Goal: Transaction & Acquisition: Purchase product/service

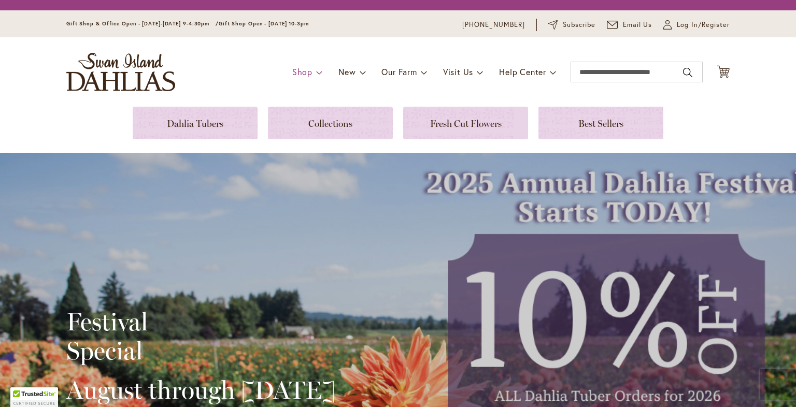
click at [307, 72] on link "Shop" at bounding box center [307, 72] width 31 height 20
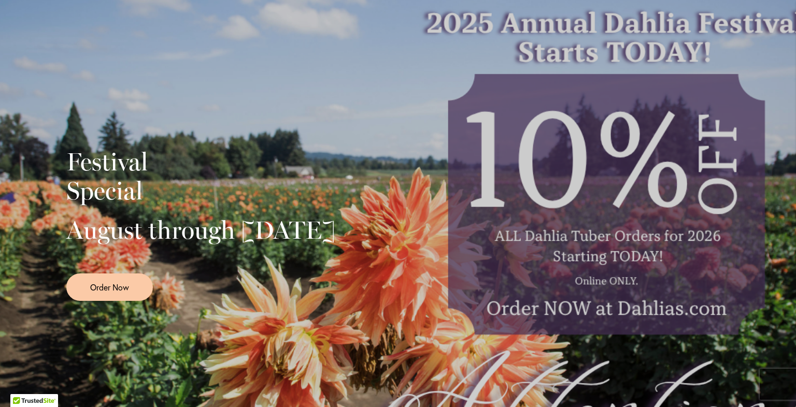
scroll to position [52, 0]
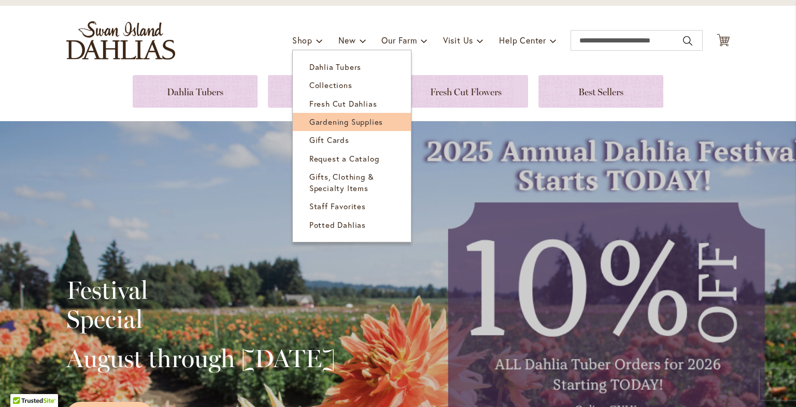
click at [352, 123] on span "Gardening Supplies" at bounding box center [346, 122] width 74 height 10
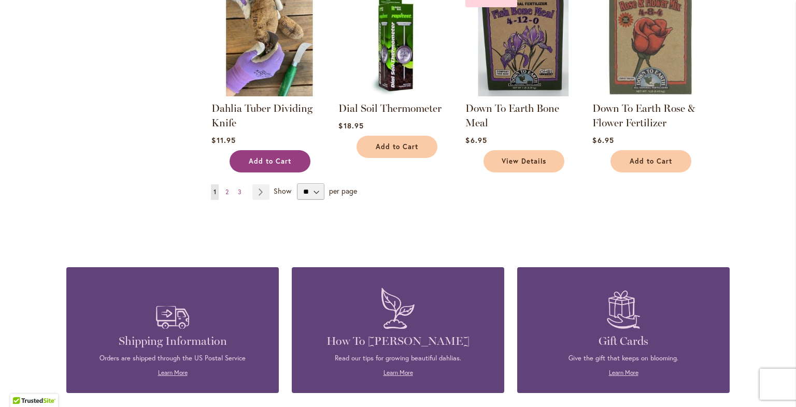
scroll to position [848, 0]
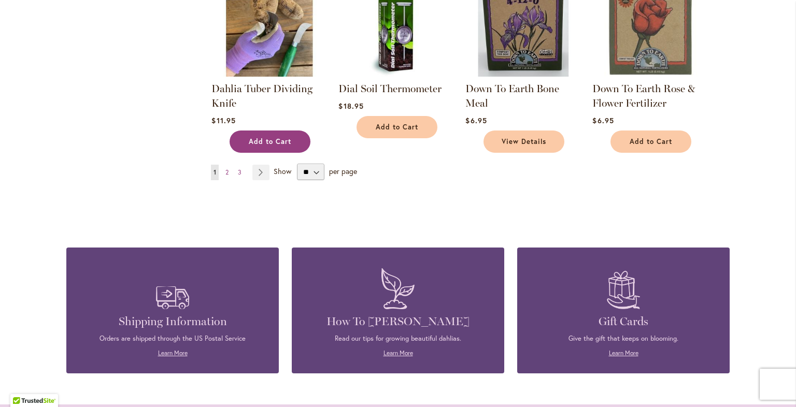
click at [271, 137] on span "Add to Cart" at bounding box center [270, 141] width 42 height 9
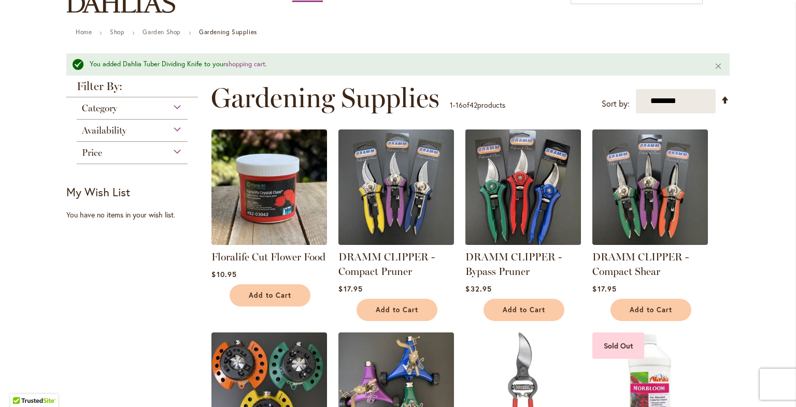
scroll to position [0, 0]
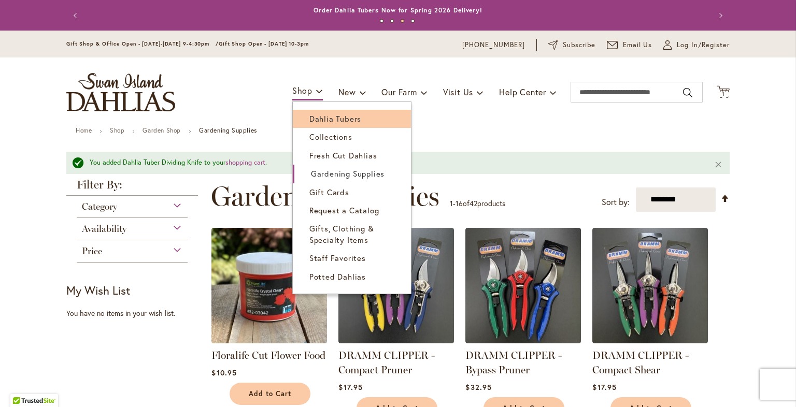
click at [309, 118] on span "Dahlia Tubers" at bounding box center [335, 118] width 52 height 10
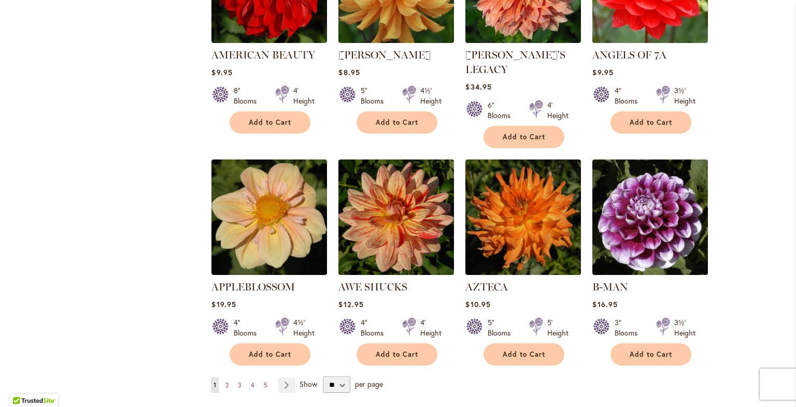
scroll to position [848, 0]
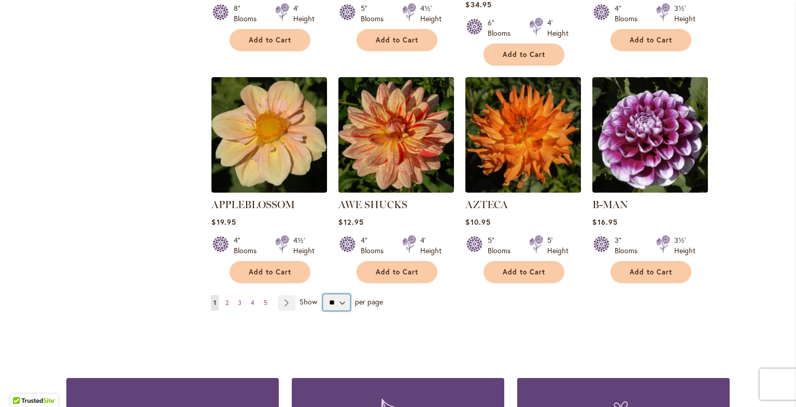
click at [340, 294] on select "** ** ** **" at bounding box center [336, 302] width 27 height 17
select select "**"
click at [323, 294] on select "** ** ** **" at bounding box center [336, 302] width 27 height 17
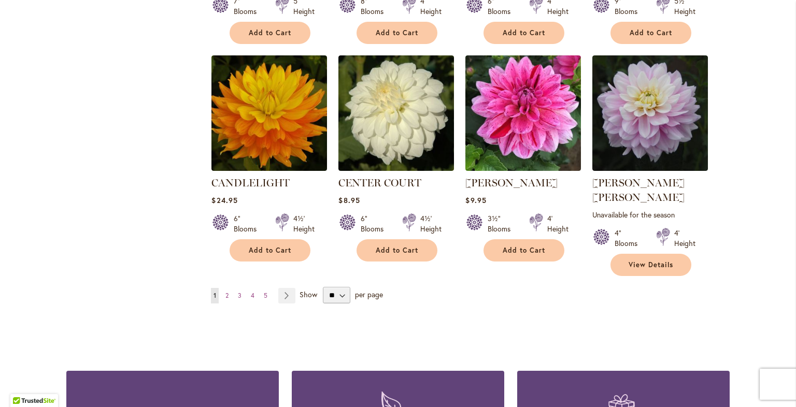
scroll to position [3534, 0]
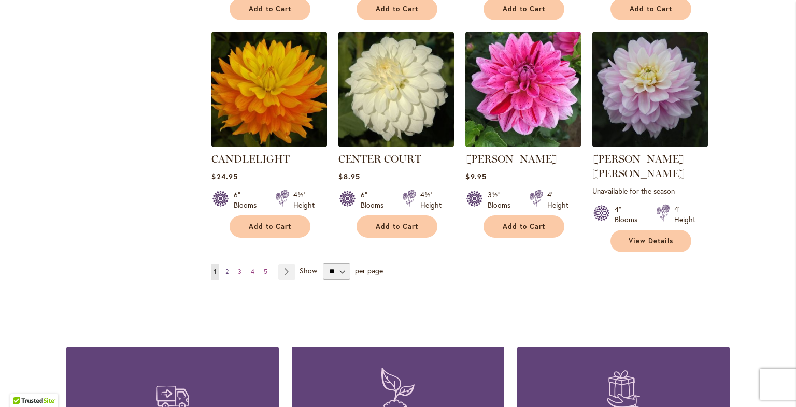
click at [225, 268] on span "2" at bounding box center [226, 272] width 3 height 8
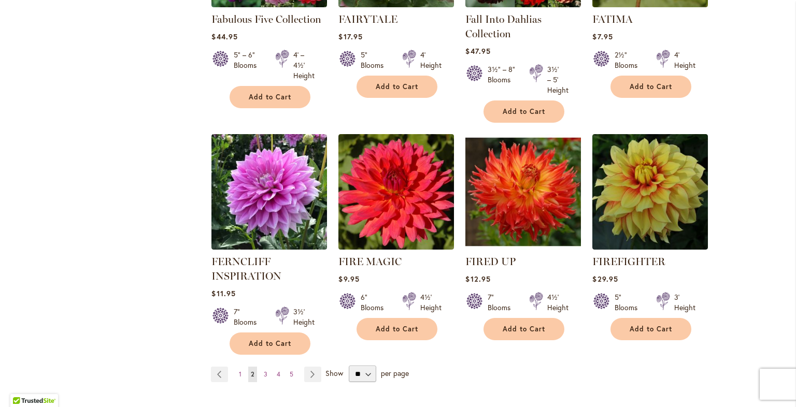
scroll to position [3542, 0]
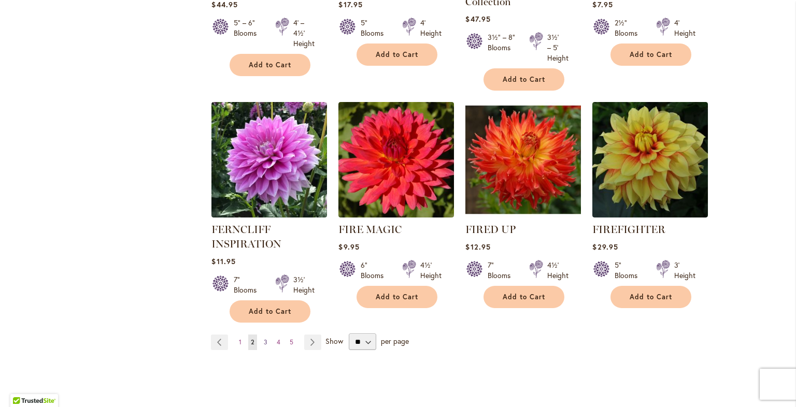
click at [264, 338] on span "3" at bounding box center [266, 342] width 4 height 8
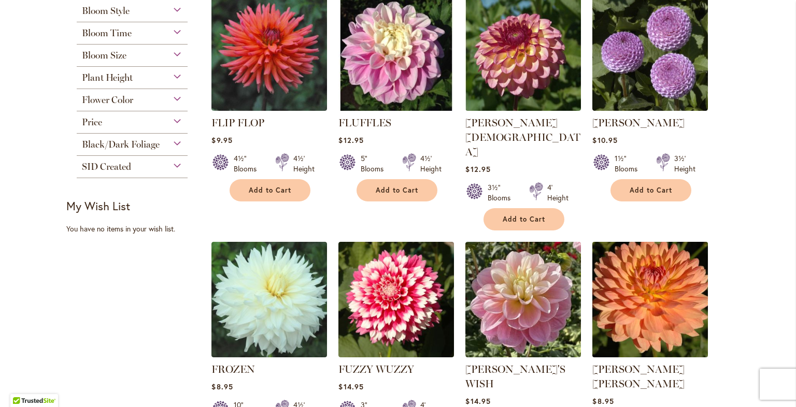
scroll to position [488, 0]
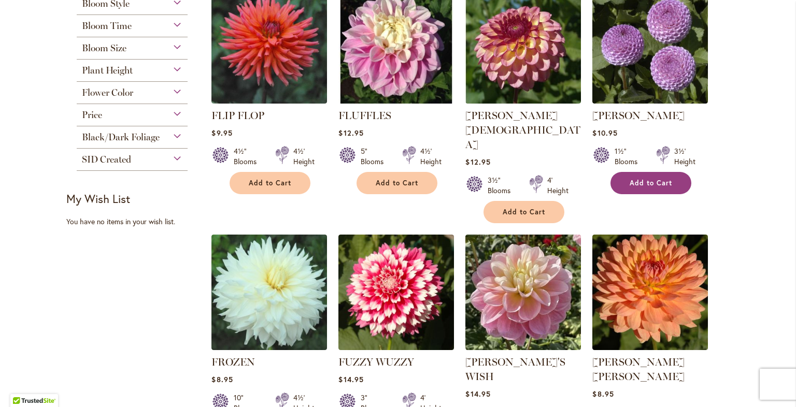
click at [641, 185] on button "Add to Cart" at bounding box center [650, 183] width 81 height 22
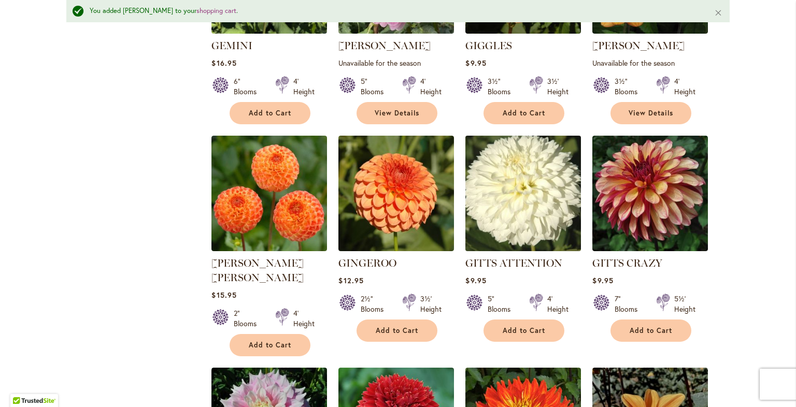
scroll to position [1344, 0]
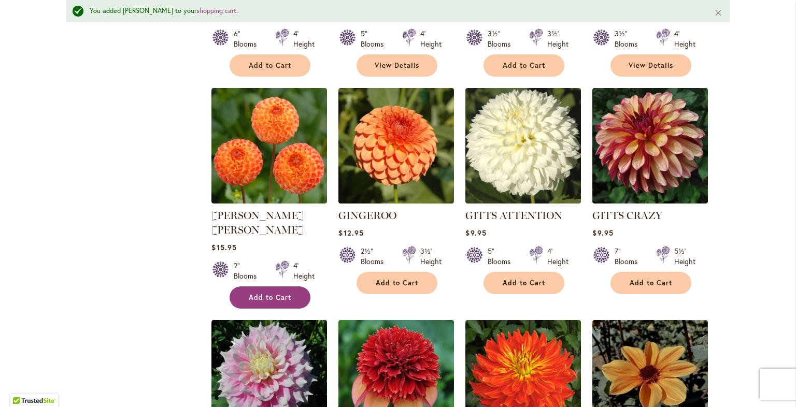
click at [277, 293] on span "Add to Cart" at bounding box center [270, 297] width 42 height 9
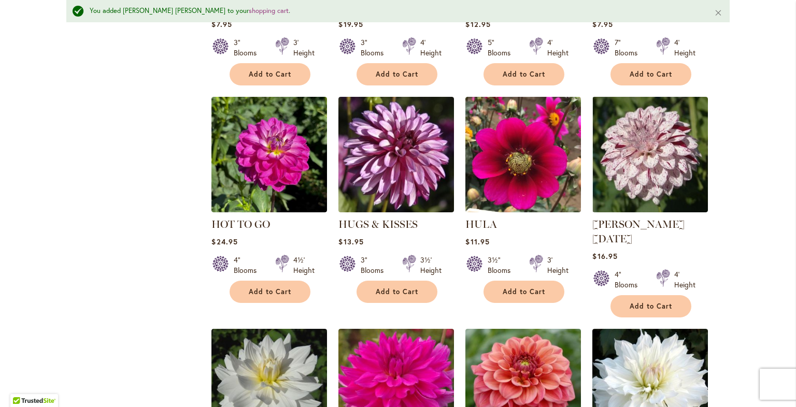
scroll to position [3364, 0]
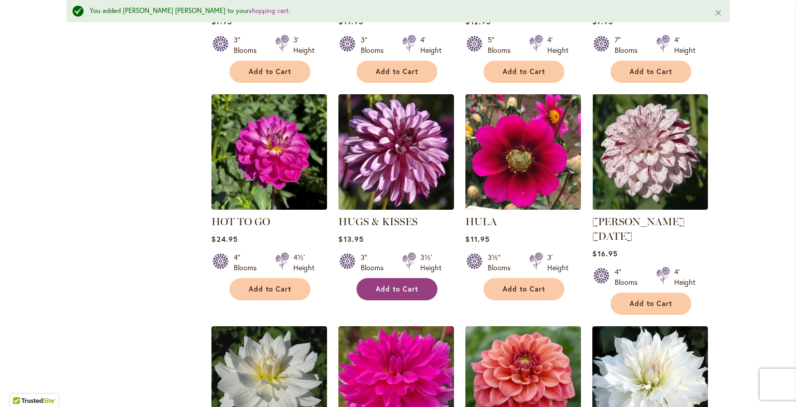
click at [400, 285] on span "Add to Cart" at bounding box center [397, 289] width 42 height 9
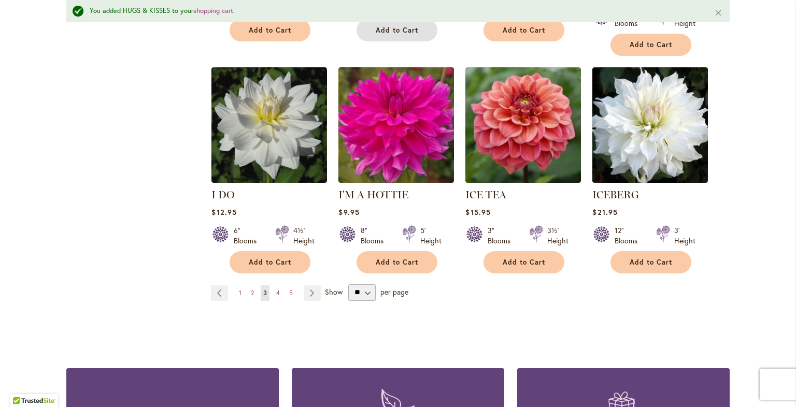
scroll to position [3571, 0]
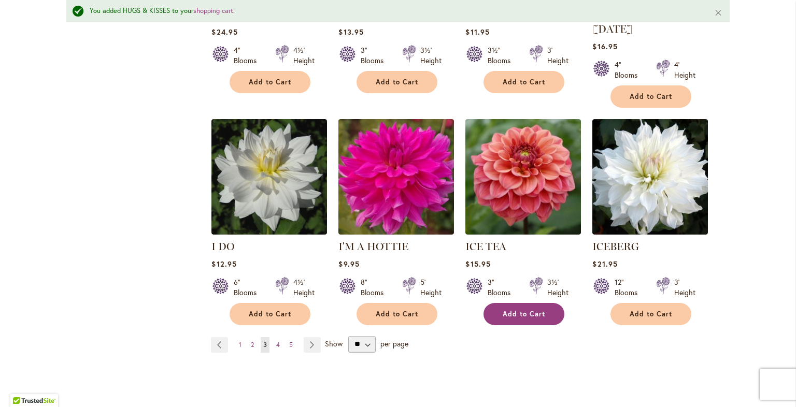
click at [531, 310] on span "Add to Cart" at bounding box center [523, 314] width 42 height 9
click at [276, 341] on span "4" at bounding box center [278, 345] width 4 height 8
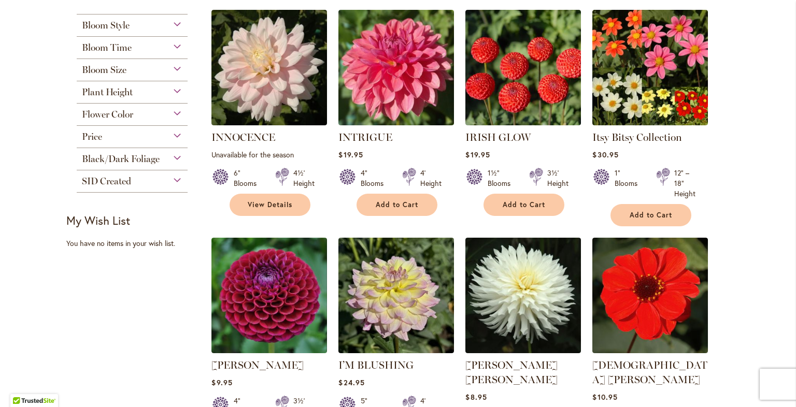
scroll to position [414, 0]
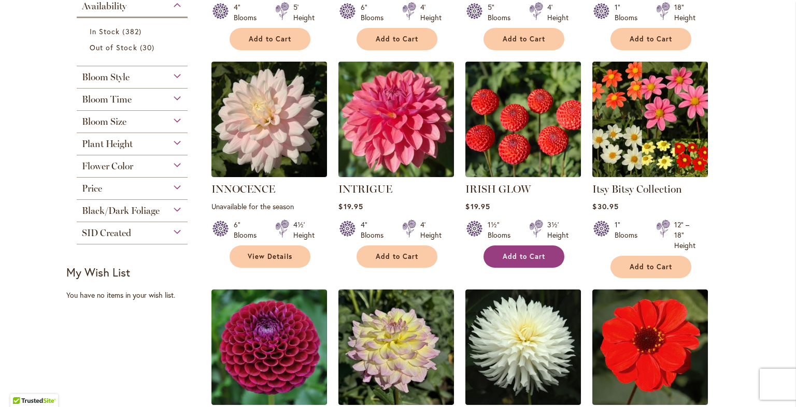
click at [520, 260] on button "Add to Cart" at bounding box center [523, 257] width 81 height 22
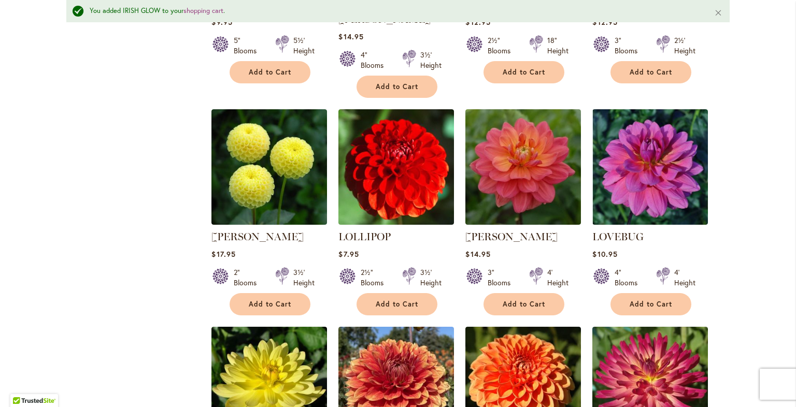
scroll to position [2669, 0]
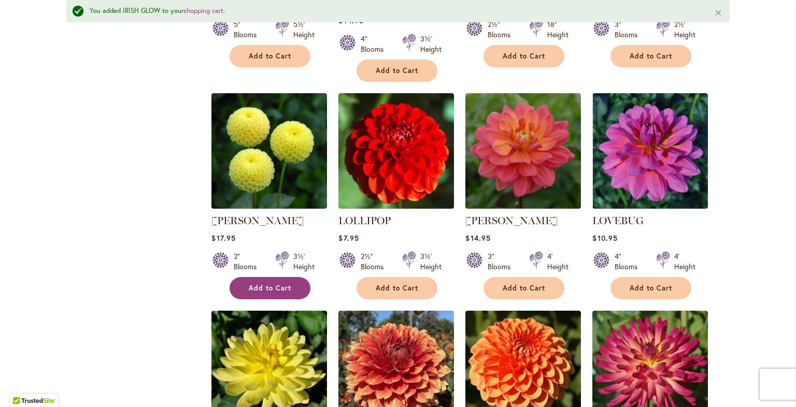
click at [278, 284] on span "Add to Cart" at bounding box center [270, 288] width 42 height 9
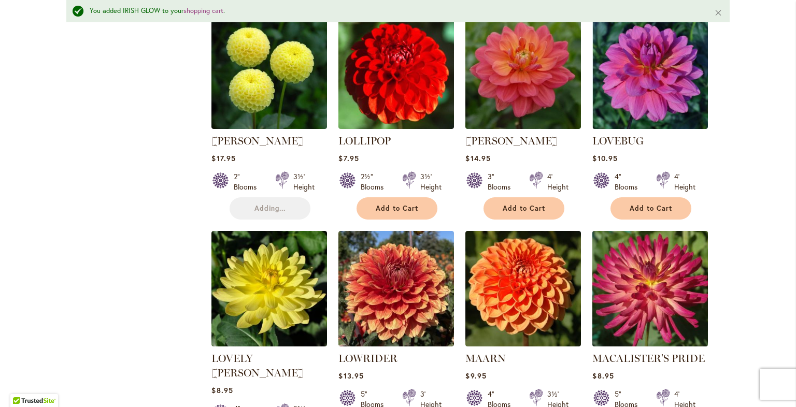
scroll to position [2772, 0]
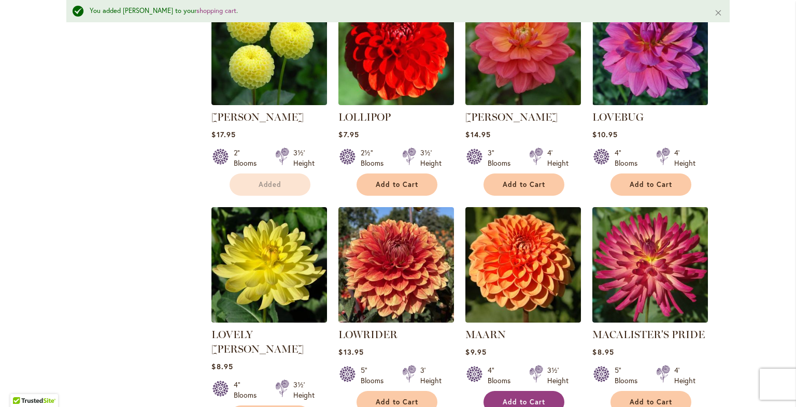
click at [525, 398] on span "Add to Cart" at bounding box center [523, 402] width 42 height 9
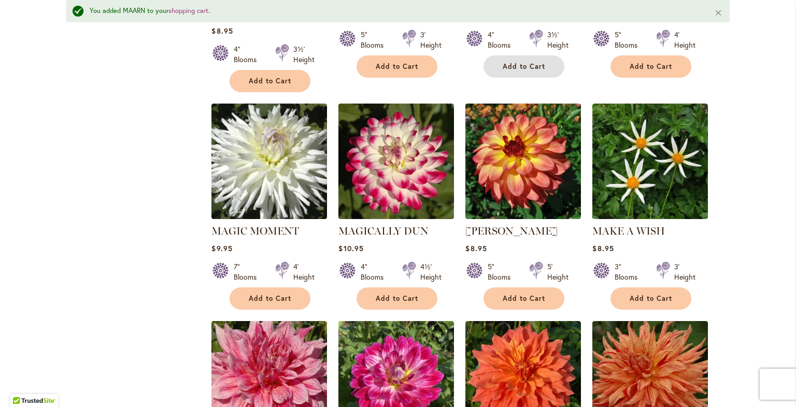
scroll to position [3083, 0]
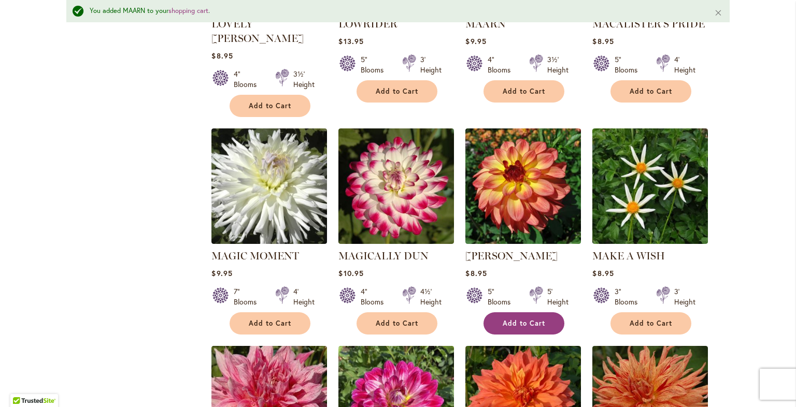
click at [537, 319] on span "Add to Cart" at bounding box center [523, 323] width 42 height 9
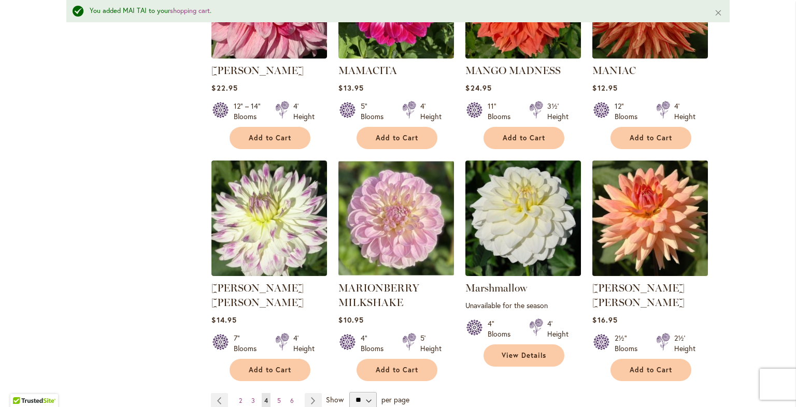
scroll to position [3497, 0]
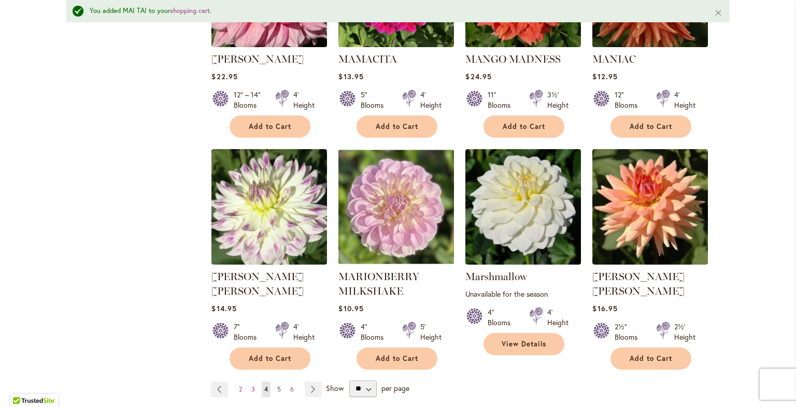
click at [277, 385] on span "5" at bounding box center [279, 389] width 4 height 8
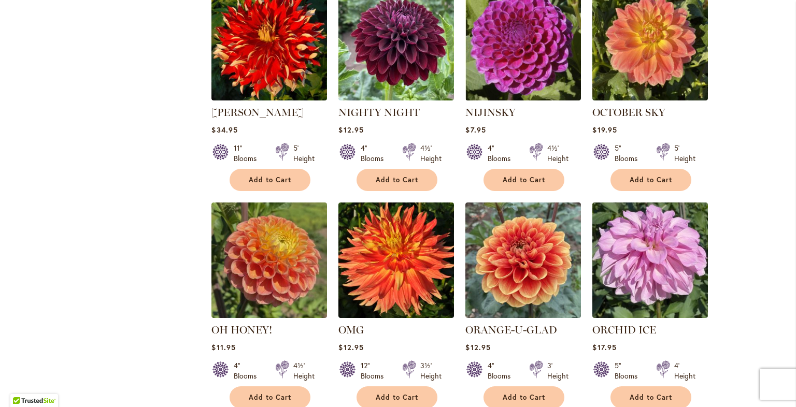
scroll to position [1781, 0]
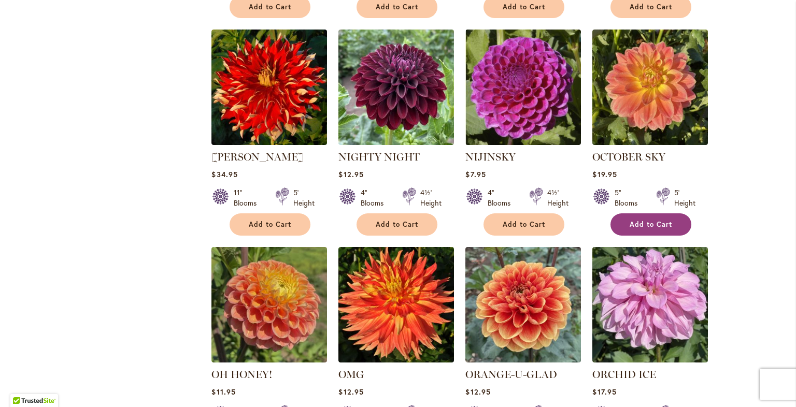
click at [658, 220] on span "Add to Cart" at bounding box center [650, 224] width 42 height 9
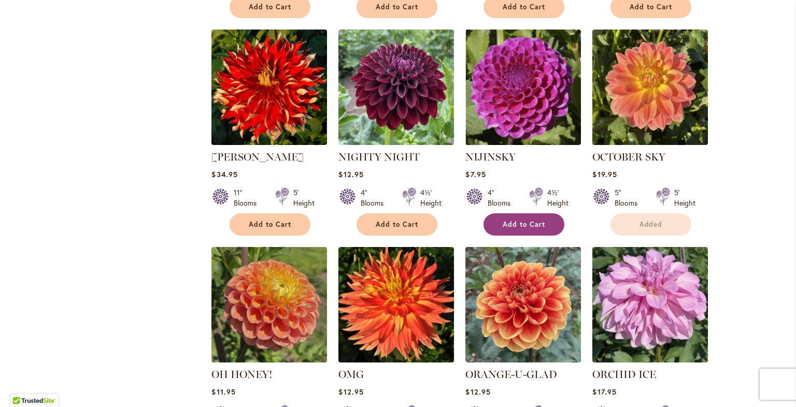
click at [535, 220] on span "Add to Cart" at bounding box center [523, 224] width 42 height 9
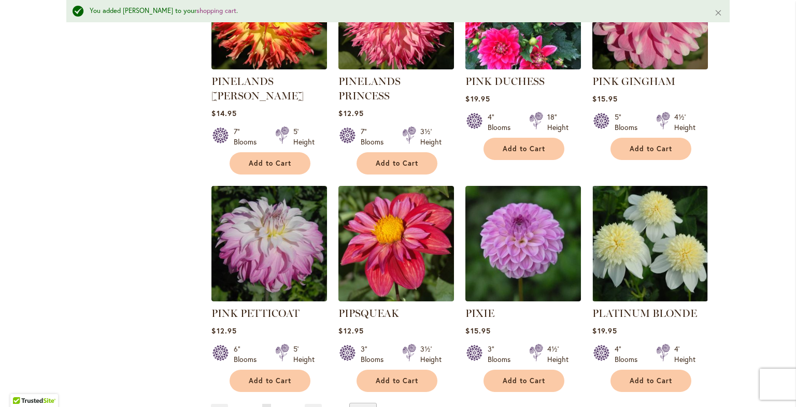
scroll to position [3465, 0]
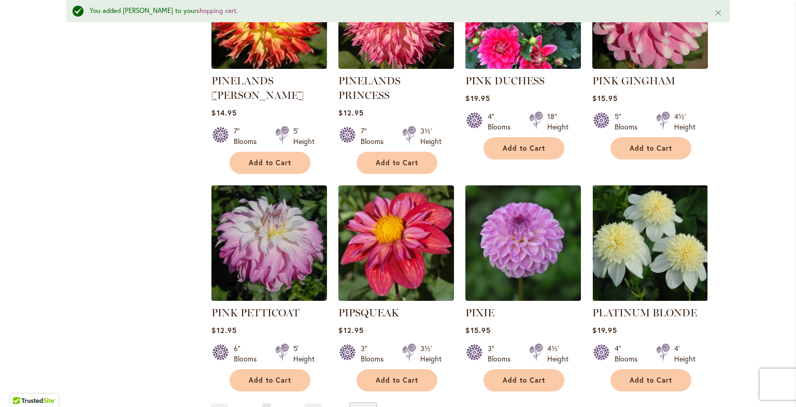
click at [278, 407] on span "6" at bounding box center [280, 411] width 4 height 8
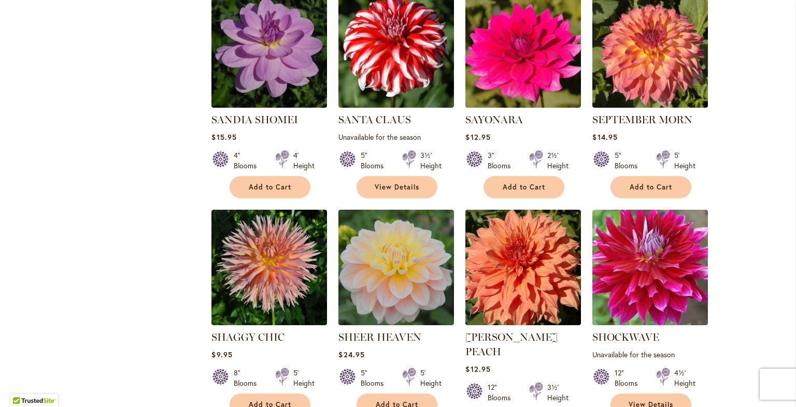
scroll to position [1161, 0]
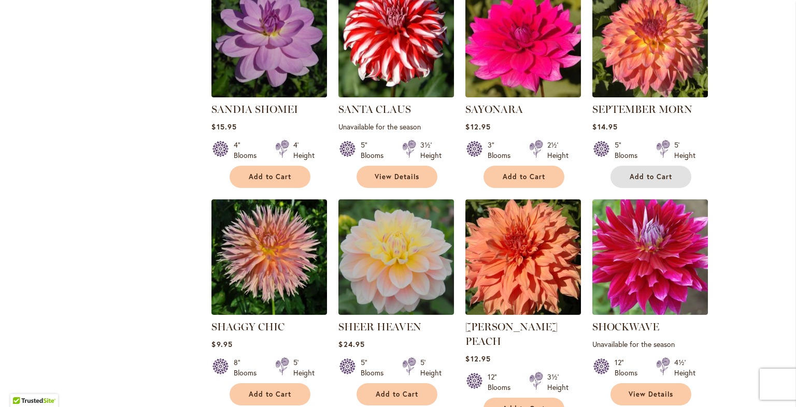
click at [659, 175] on span "Add to Cart" at bounding box center [650, 176] width 42 height 9
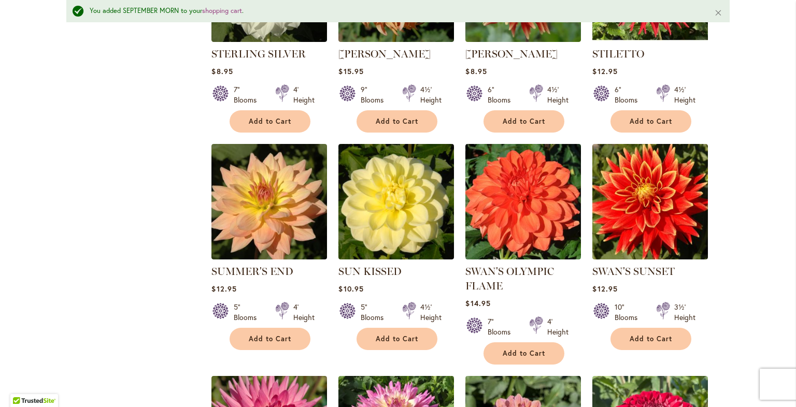
scroll to position [2380, 0]
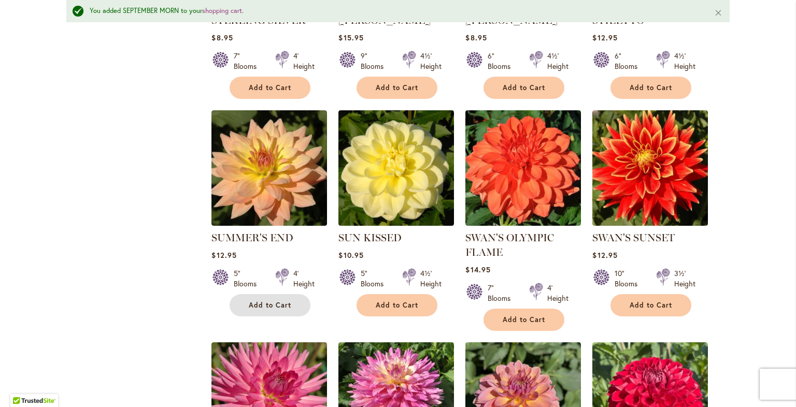
drag, startPoint x: 271, startPoint y: 282, endPoint x: 279, endPoint y: 278, distance: 8.8
click at [273, 301] on span "Add to Cart" at bounding box center [270, 305] width 42 height 9
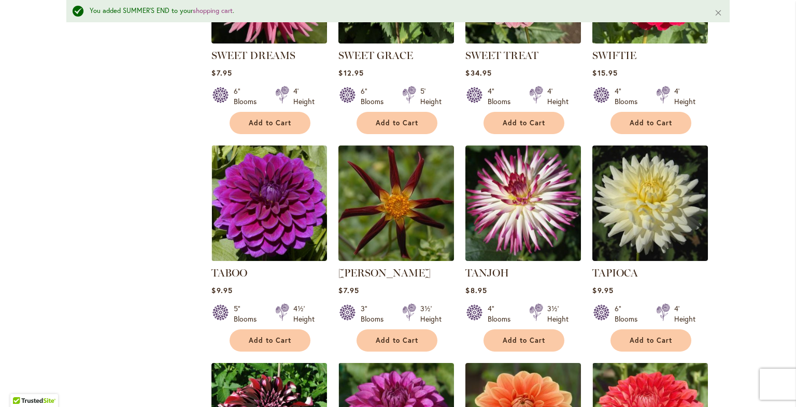
scroll to position [2846, 0]
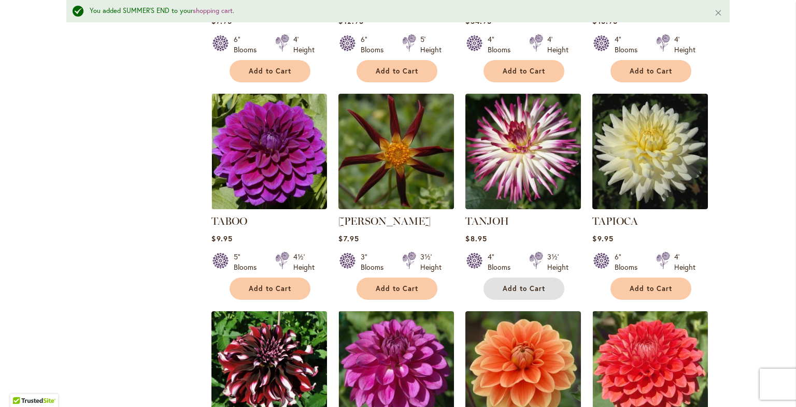
drag, startPoint x: 531, startPoint y: 267, endPoint x: 534, endPoint y: 259, distance: 8.9
click at [531, 284] on span "Add to Cart" at bounding box center [523, 288] width 42 height 9
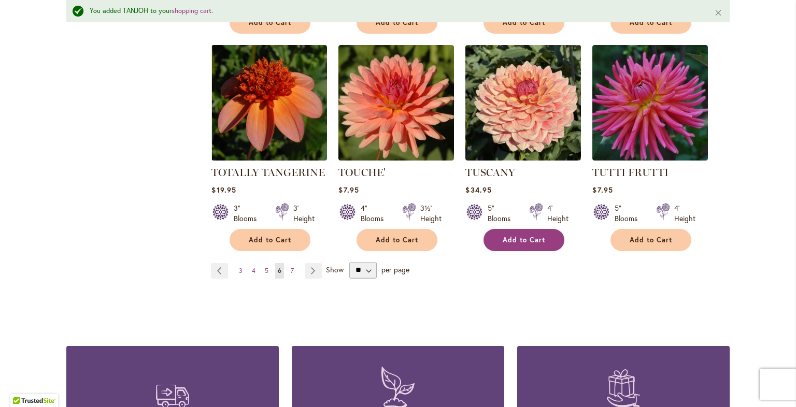
scroll to position [3571, 0]
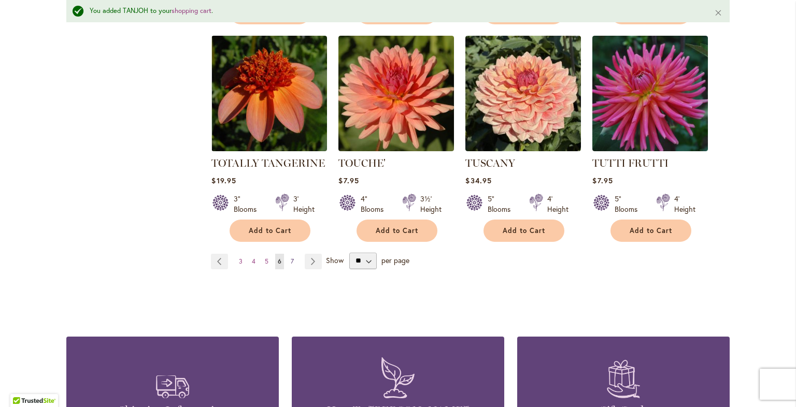
click at [291, 257] on span "7" at bounding box center [292, 261] width 3 height 8
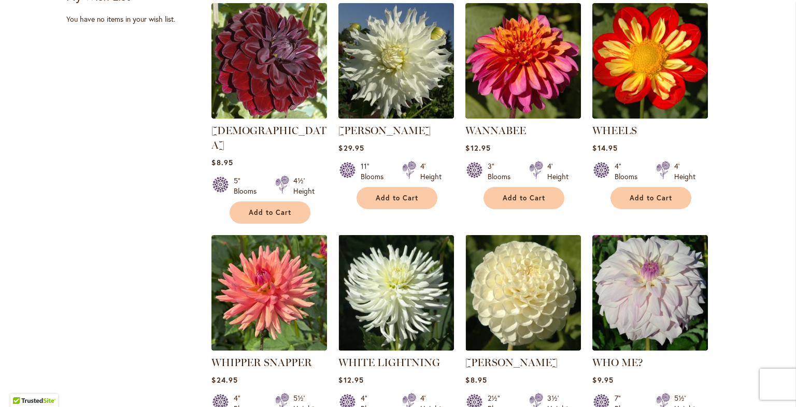
scroll to position [695, 0]
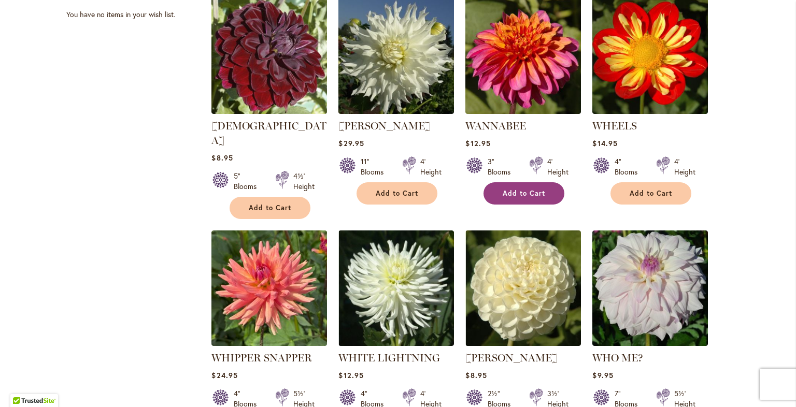
click at [538, 192] on span "Add to Cart" at bounding box center [523, 193] width 42 height 9
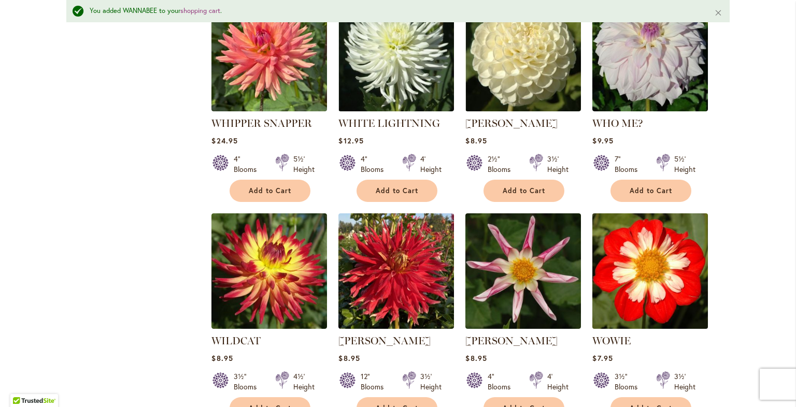
scroll to position [826, 0]
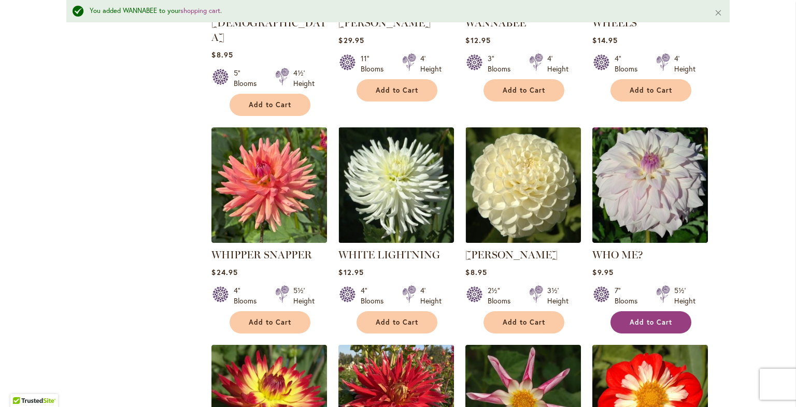
click at [660, 318] on span "Add to Cart" at bounding box center [650, 322] width 42 height 9
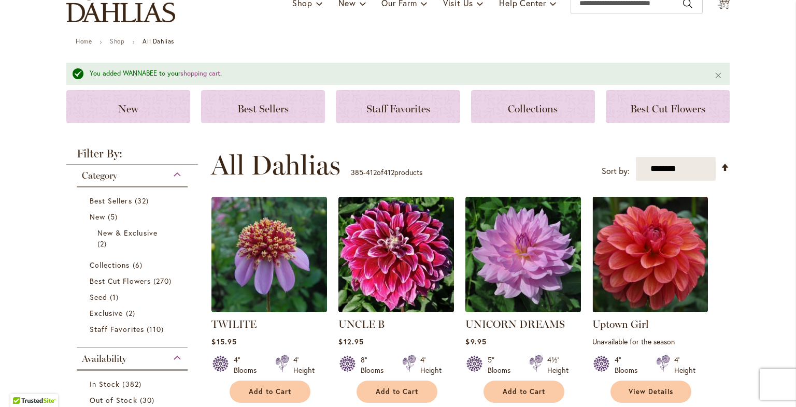
scroll to position [0, 0]
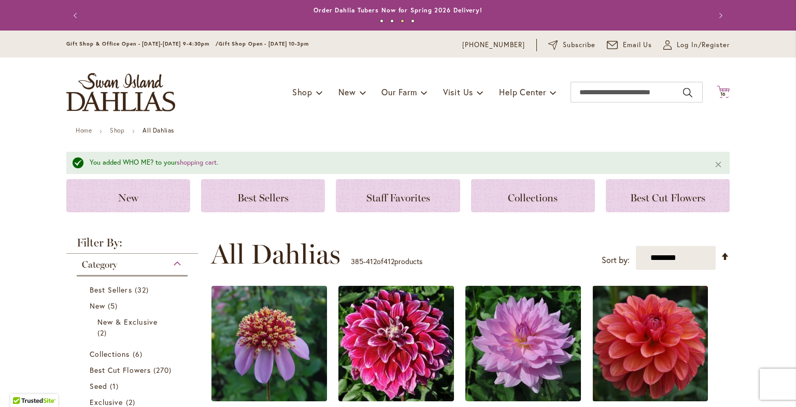
click at [723, 91] on icon "Cart .cls-1 { fill: #231f20; }" at bounding box center [722, 91] width 13 height 13
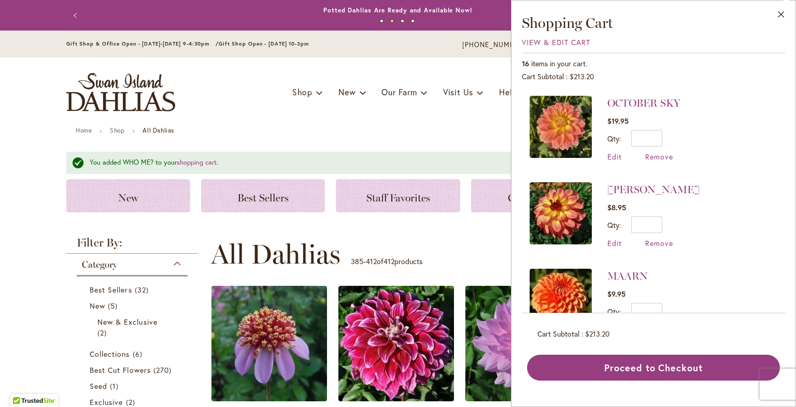
scroll to position [466, 0]
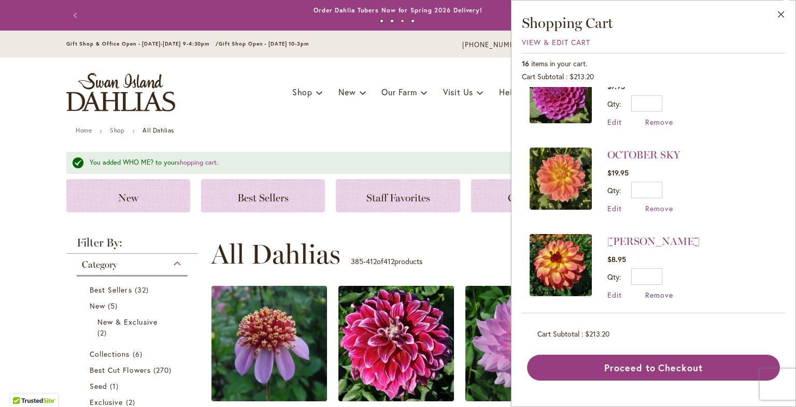
click at [663, 290] on span "Remove" at bounding box center [659, 295] width 28 height 10
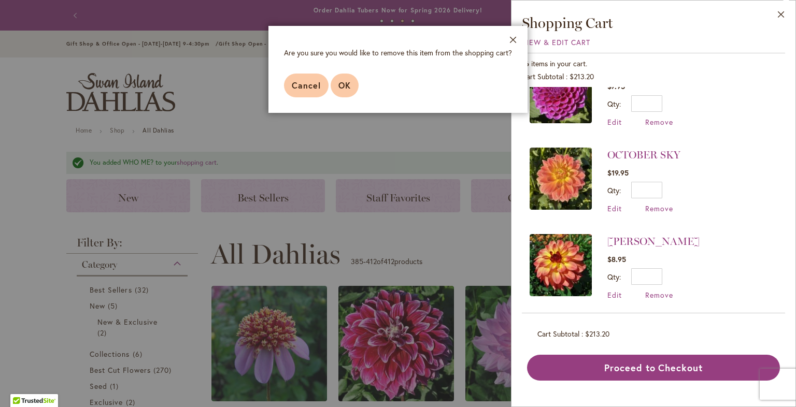
click at [343, 89] on span "OK" at bounding box center [344, 85] width 12 height 11
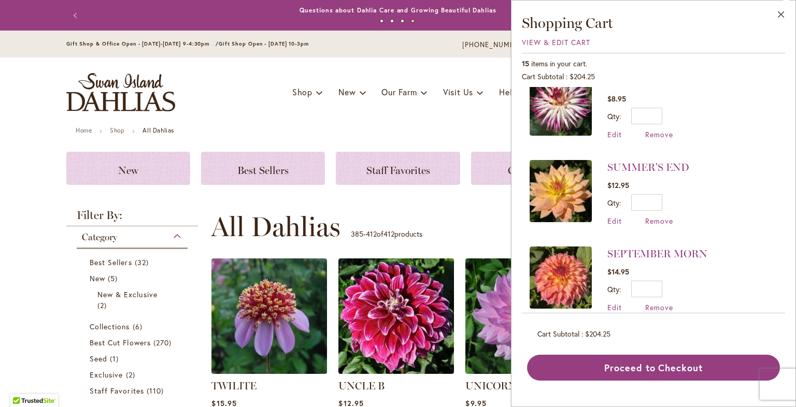
scroll to position [218, 0]
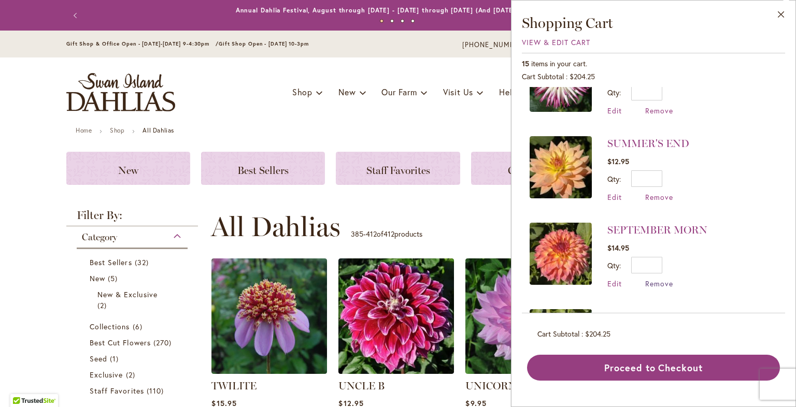
click at [663, 279] on span "Remove" at bounding box center [659, 284] width 28 height 10
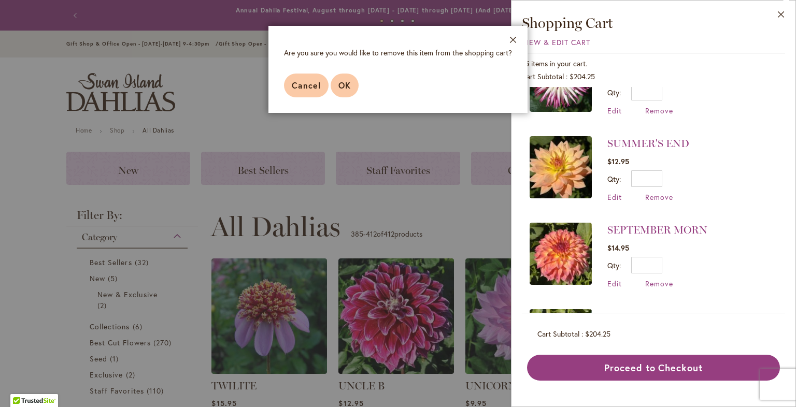
click at [341, 85] on span "OK" at bounding box center [344, 85] width 12 height 11
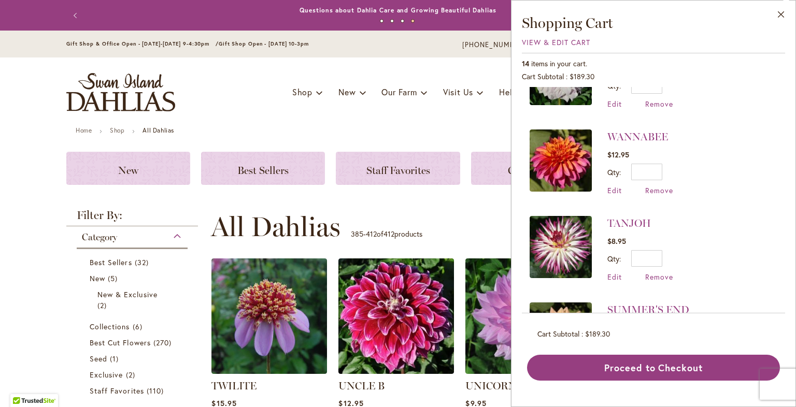
scroll to position [0, 0]
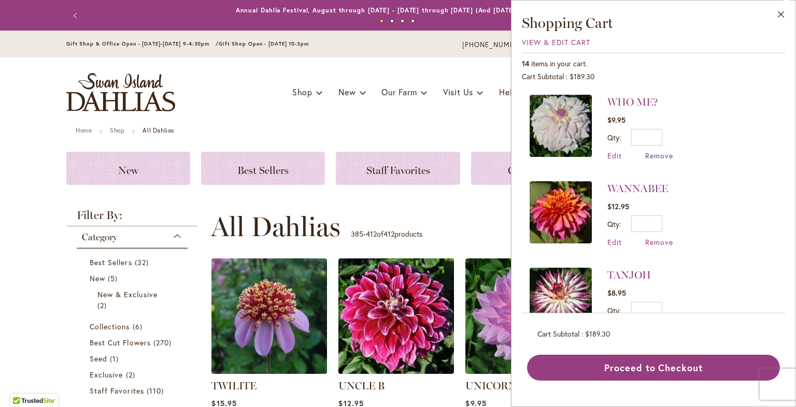
click at [662, 154] on span "Remove" at bounding box center [659, 156] width 28 height 10
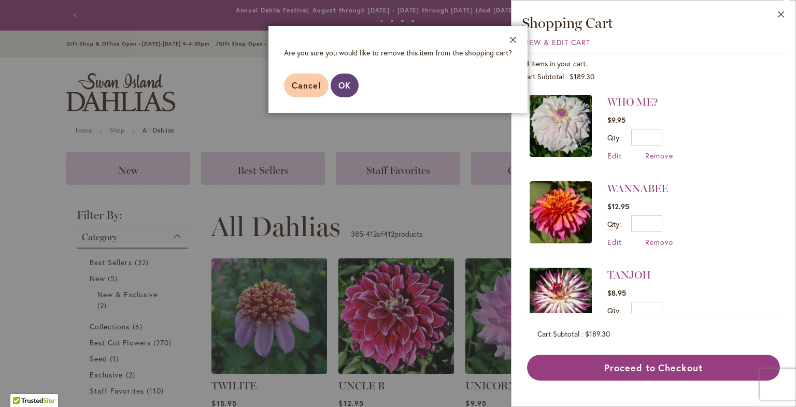
drag, startPoint x: 340, startPoint y: 83, endPoint x: 349, endPoint y: 84, distance: 8.9
click at [342, 83] on span "OK" at bounding box center [344, 85] width 12 height 11
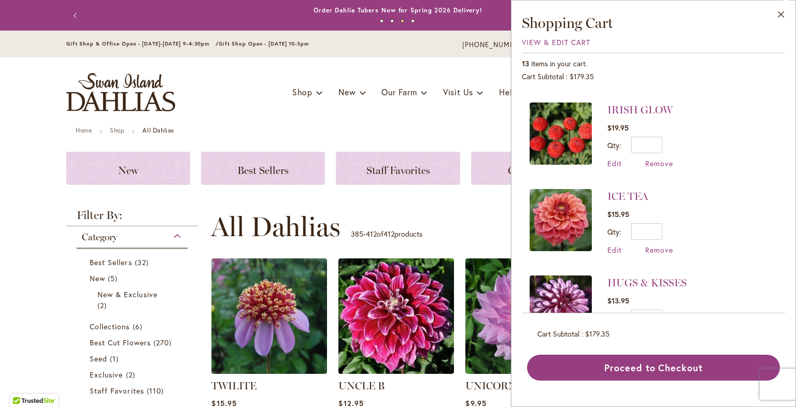
scroll to position [622, 0]
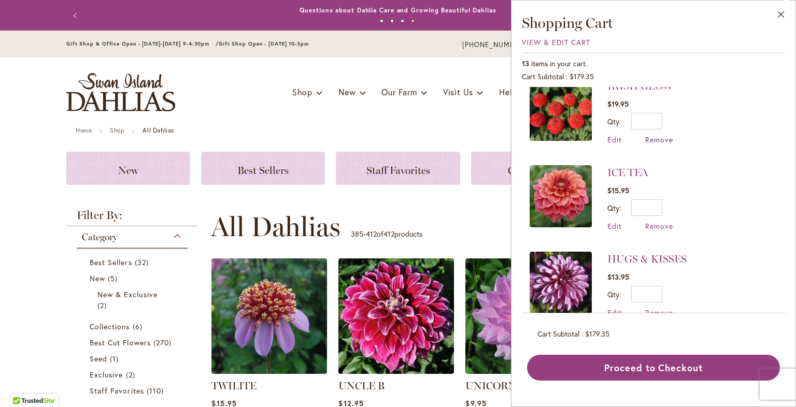
click at [664, 135] on span "Remove" at bounding box center [659, 140] width 28 height 10
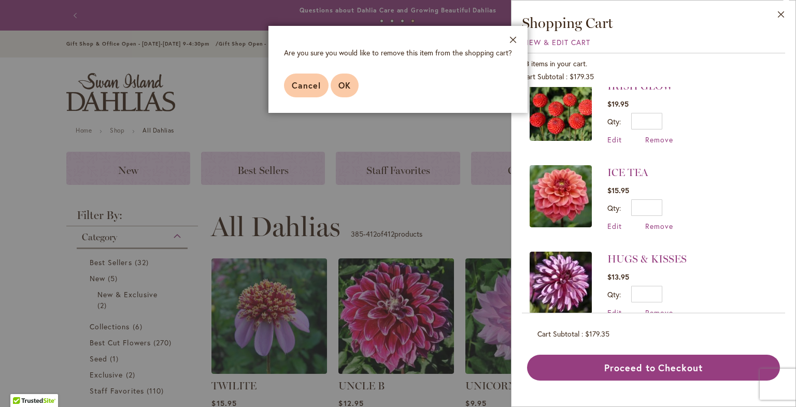
click at [345, 84] on span "OK" at bounding box center [344, 85] width 12 height 11
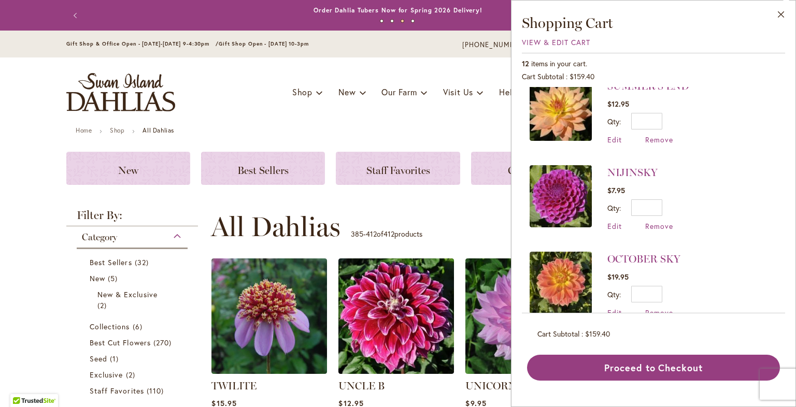
scroll to position [207, 0]
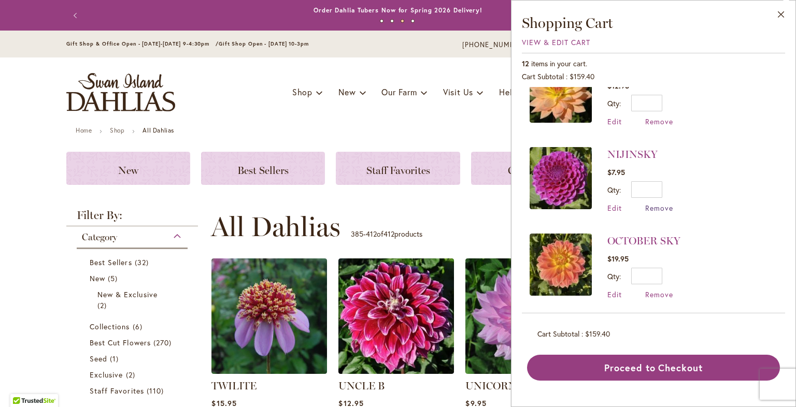
click at [664, 204] on span "Remove" at bounding box center [659, 208] width 28 height 10
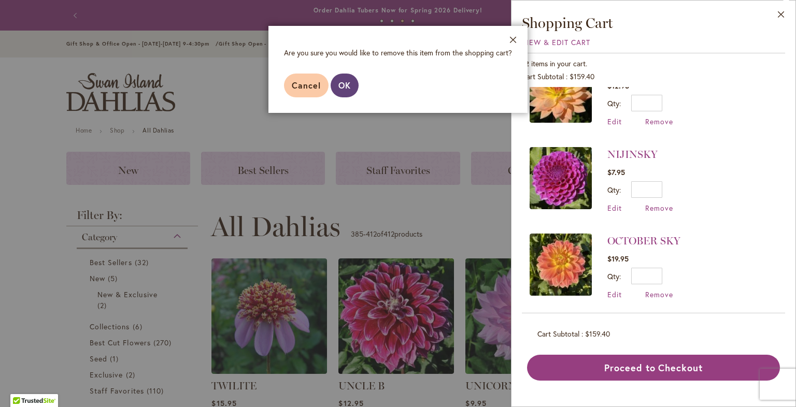
drag, startPoint x: 342, startPoint y: 82, endPoint x: 352, endPoint y: 83, distance: 10.4
click at [344, 82] on span "OK" at bounding box center [344, 85] width 12 height 11
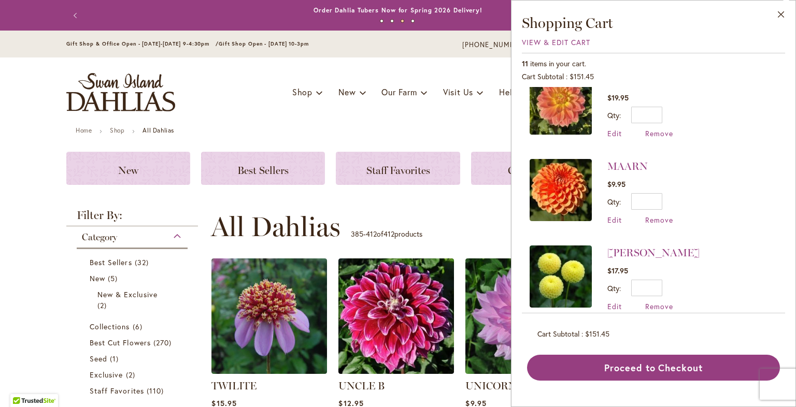
scroll to position [259, 0]
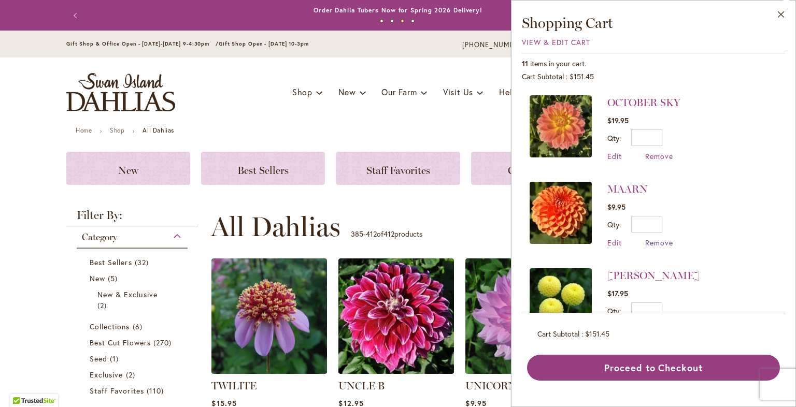
click at [667, 238] on span "Remove" at bounding box center [659, 243] width 28 height 10
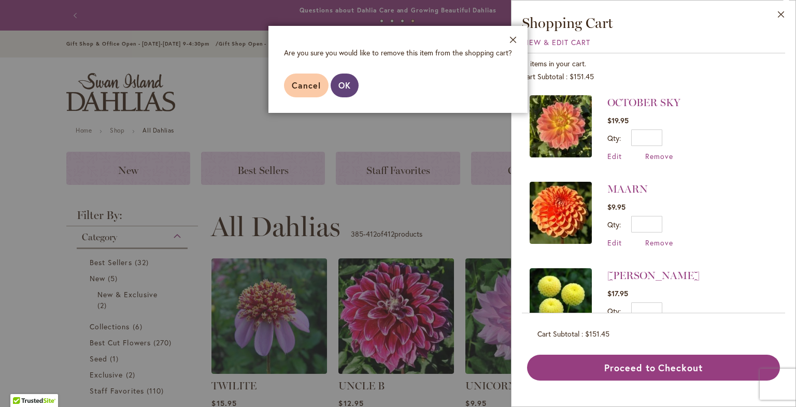
drag, startPoint x: 344, startPoint y: 85, endPoint x: 393, endPoint y: 91, distance: 49.5
click at [344, 85] on span "OK" at bounding box center [344, 85] width 12 height 11
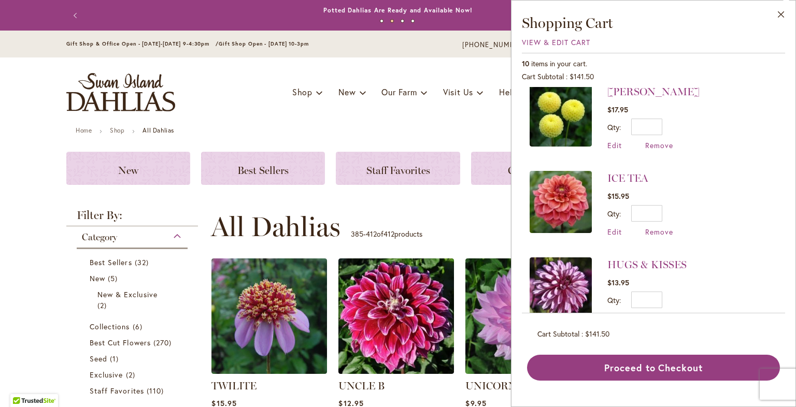
scroll to position [363, 0]
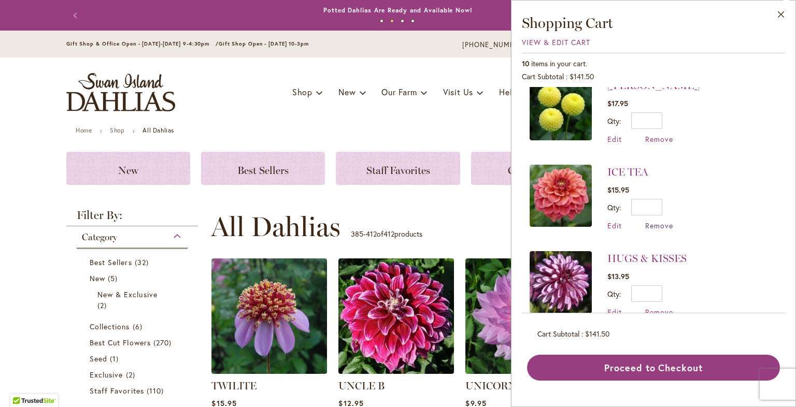
click at [658, 221] on span "Remove" at bounding box center [659, 226] width 28 height 10
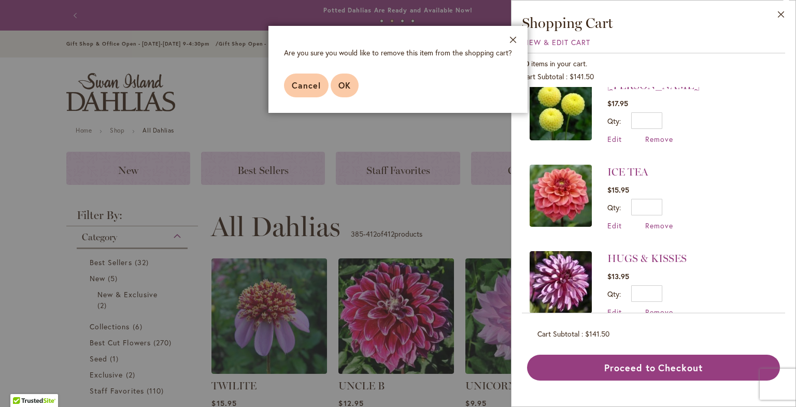
click at [348, 86] on span "OK" at bounding box center [344, 85] width 12 height 11
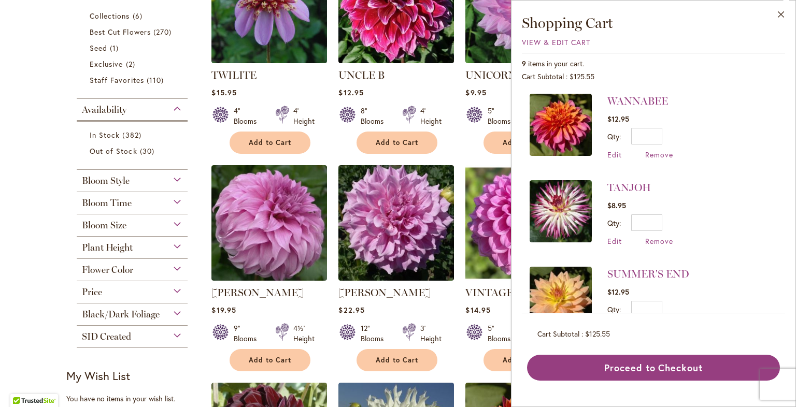
scroll to position [0, 0]
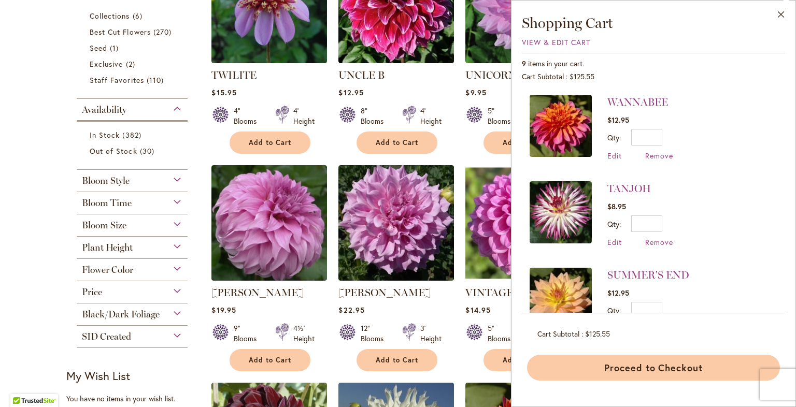
click at [678, 368] on button "Proceed to Checkout" at bounding box center [653, 368] width 253 height 26
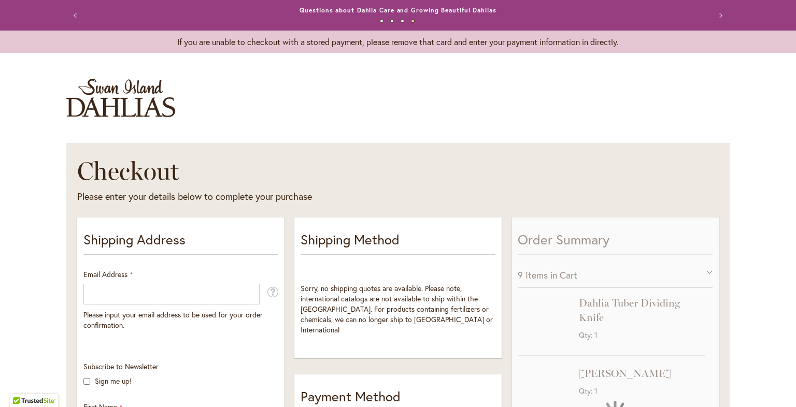
select select "**"
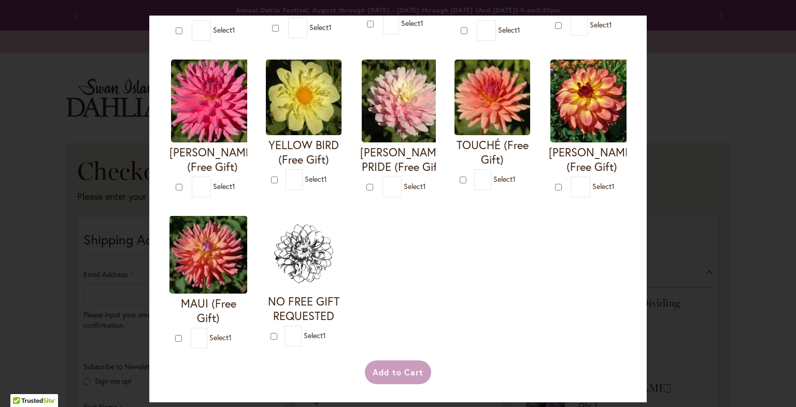
scroll to position [517, 0]
type input "*"
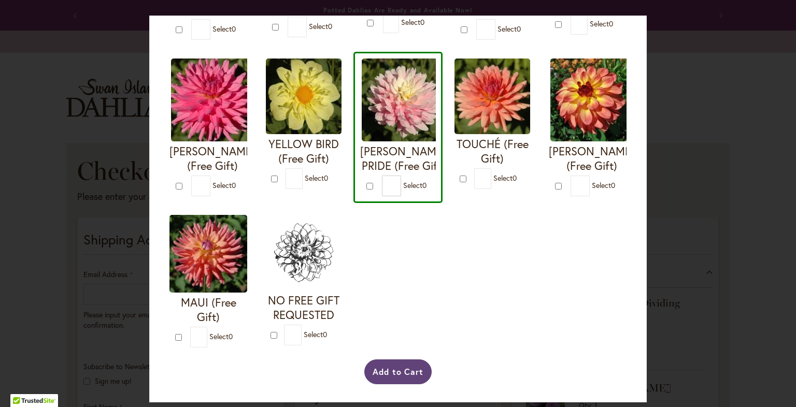
drag, startPoint x: 405, startPoint y: 369, endPoint x: 410, endPoint y: 366, distance: 6.3
click at [406, 369] on button "Add to Cart" at bounding box center [398, 371] width 68 height 25
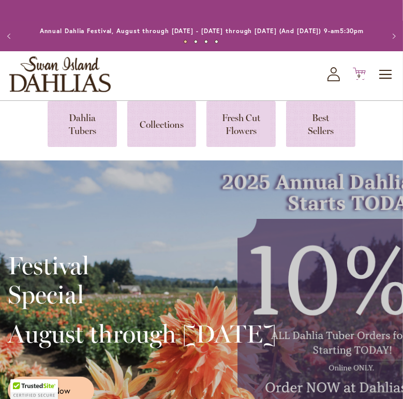
click at [361, 80] on icon at bounding box center [359, 74] width 13 height 12
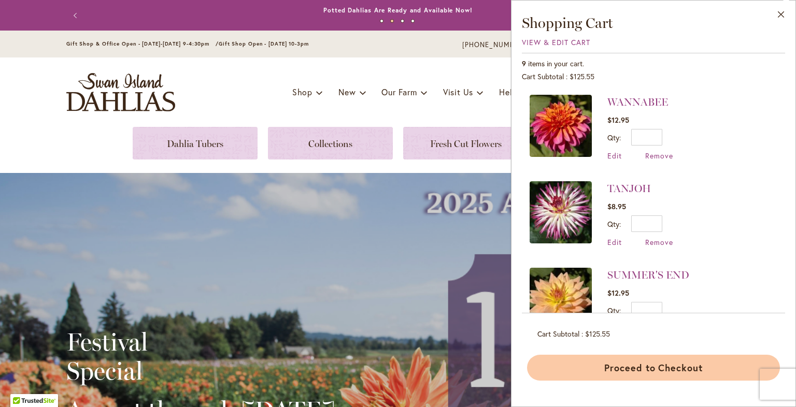
click at [403, 369] on button "Proceed to Checkout" at bounding box center [653, 368] width 253 height 26
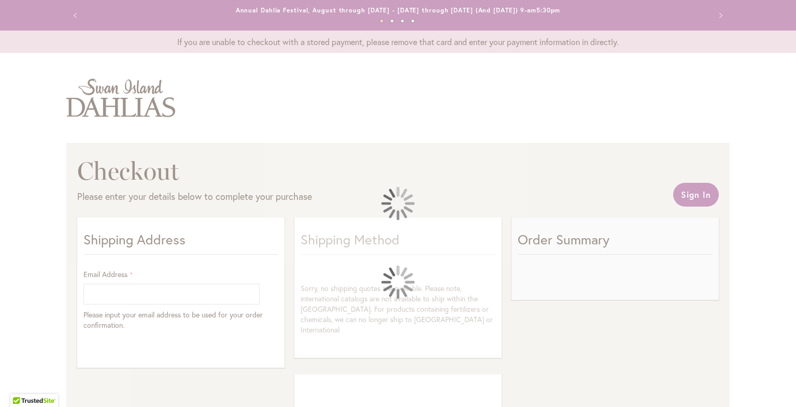
select select "**"
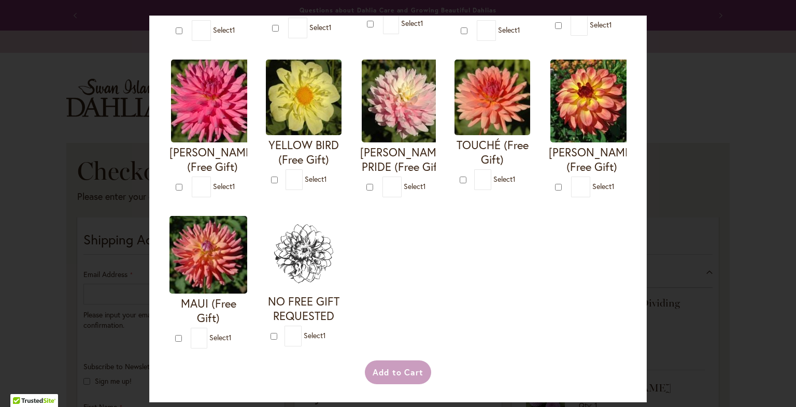
scroll to position [362, 0]
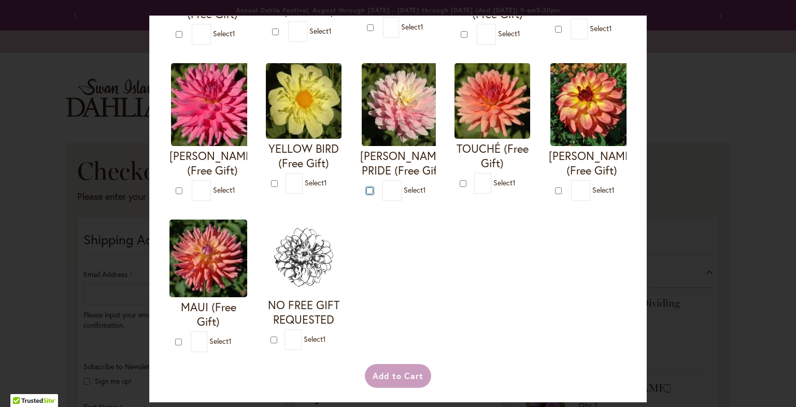
type input "*"
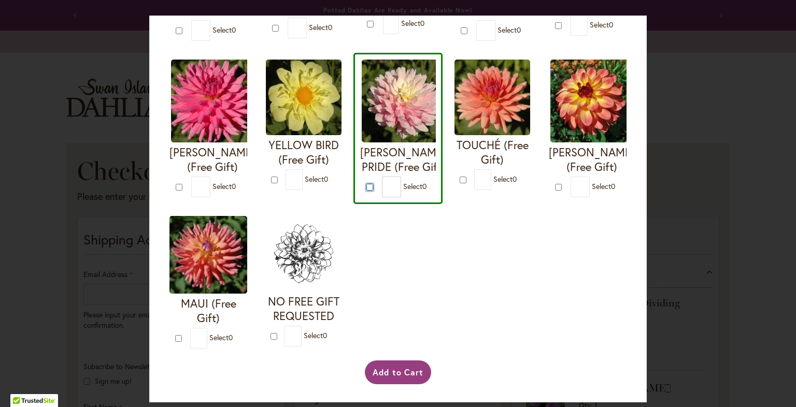
scroll to position [517, 0]
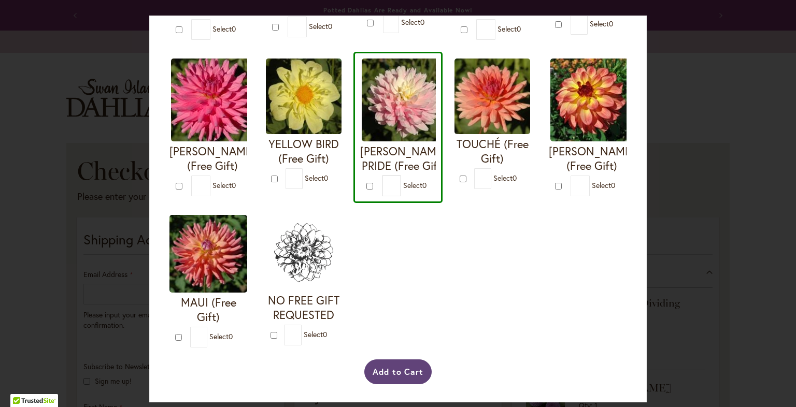
click at [412, 369] on button "Add to Cart" at bounding box center [398, 371] width 68 height 25
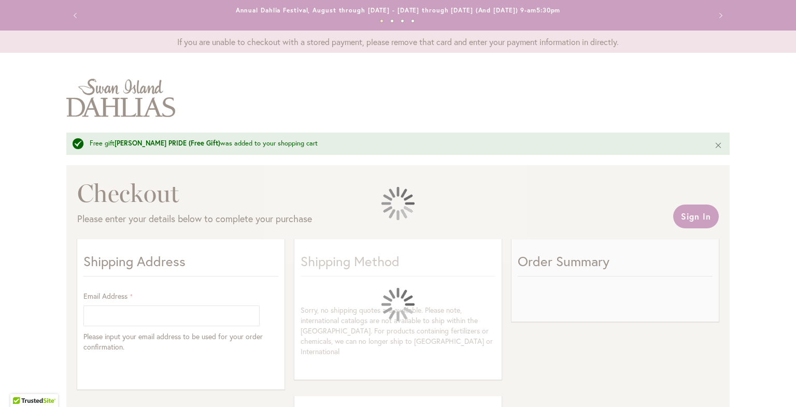
select select "**"
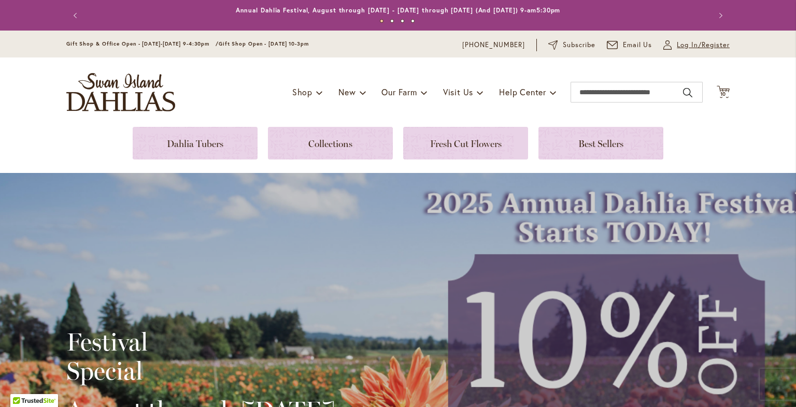
click at [681, 45] on span "Log In/Register" at bounding box center [702, 45] width 53 height 10
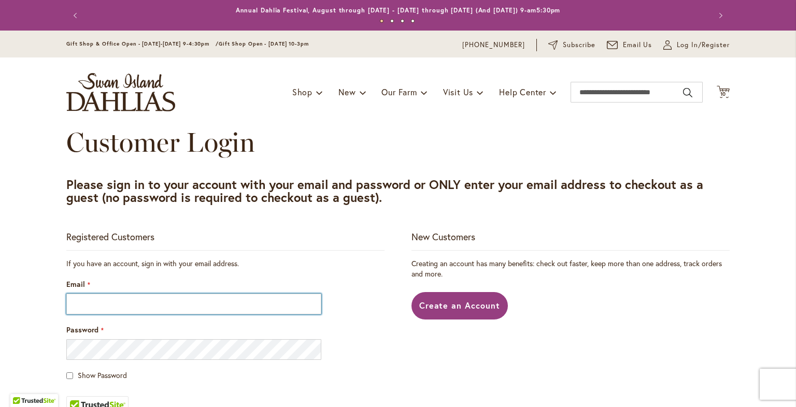
click at [146, 300] on input "Email" at bounding box center [193, 304] width 255 height 21
type input "**********"
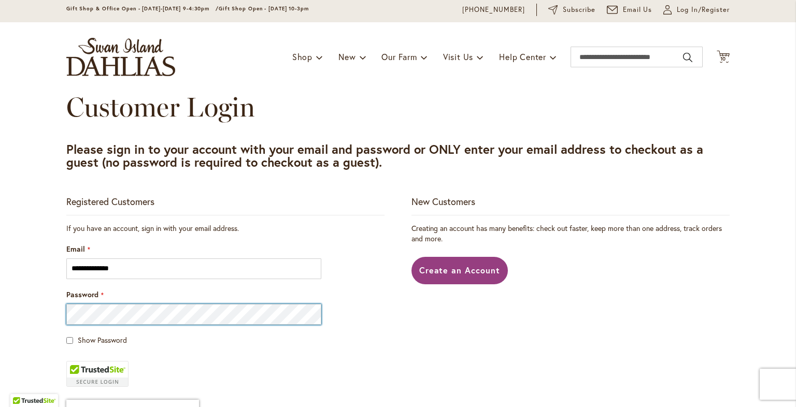
scroll to position [104, 0]
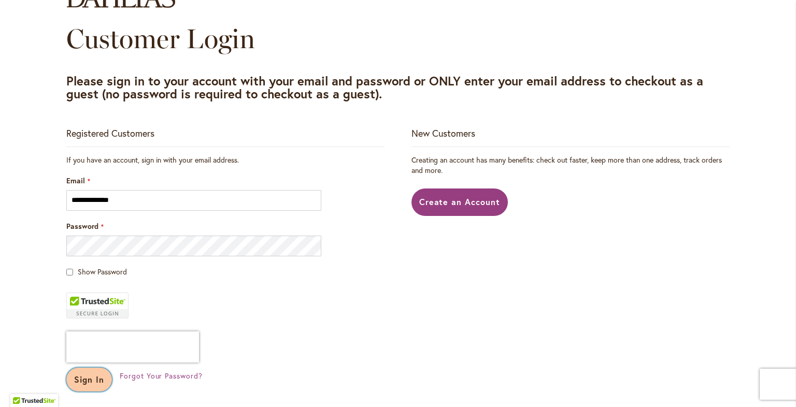
click at [79, 381] on span "Sign In" at bounding box center [89, 379] width 30 height 11
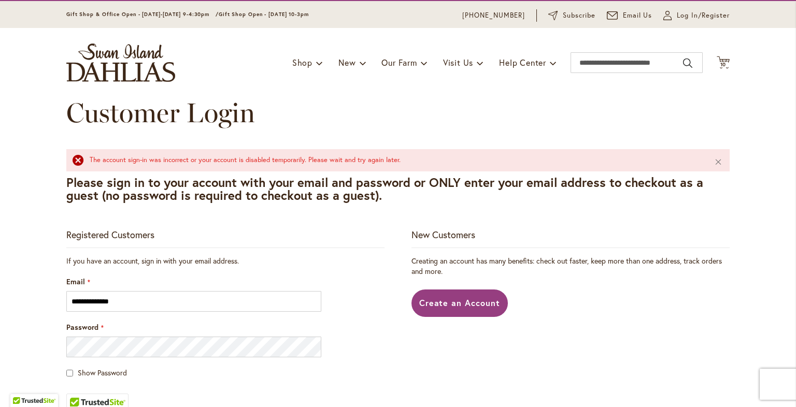
scroll to position [155, 0]
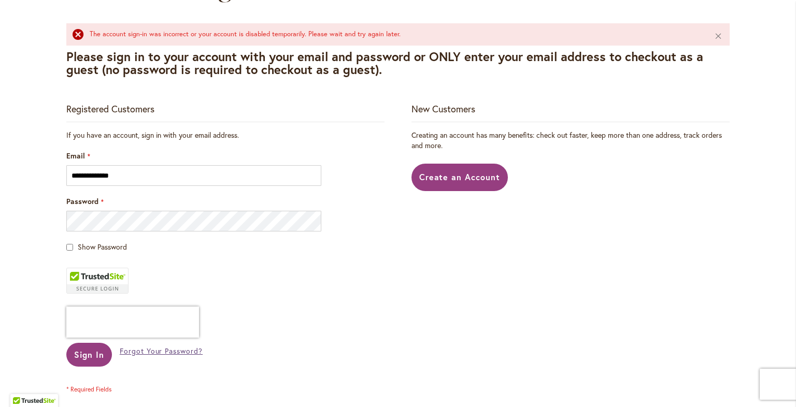
click at [166, 354] on span "Forgot Your Password?" at bounding box center [161, 351] width 83 height 10
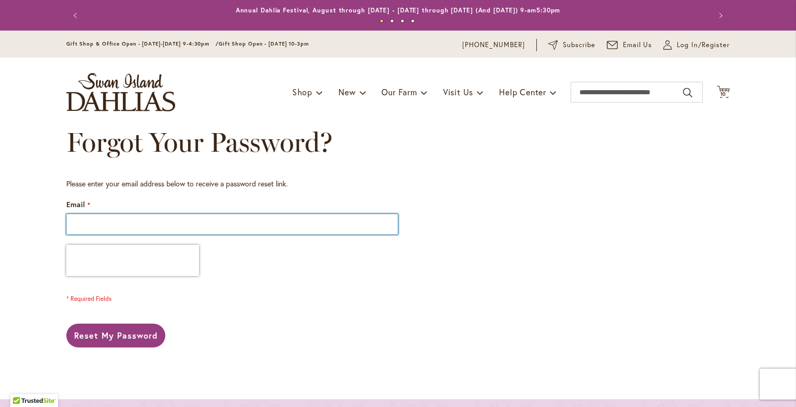
click at [137, 225] on input "Email" at bounding box center [232, 224] width 332 height 21
type input "**********"
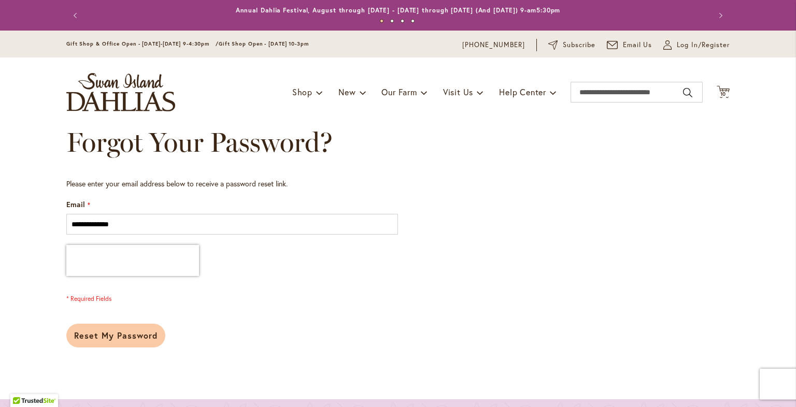
click at [124, 337] on span "Reset My Password" at bounding box center [115, 335] width 83 height 11
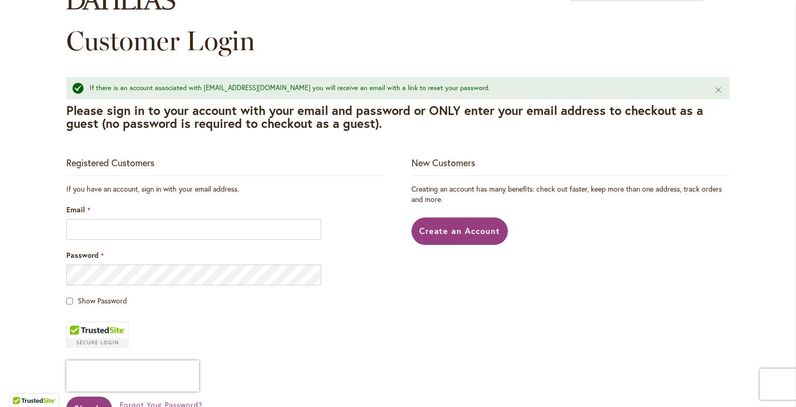
scroll to position [104, 0]
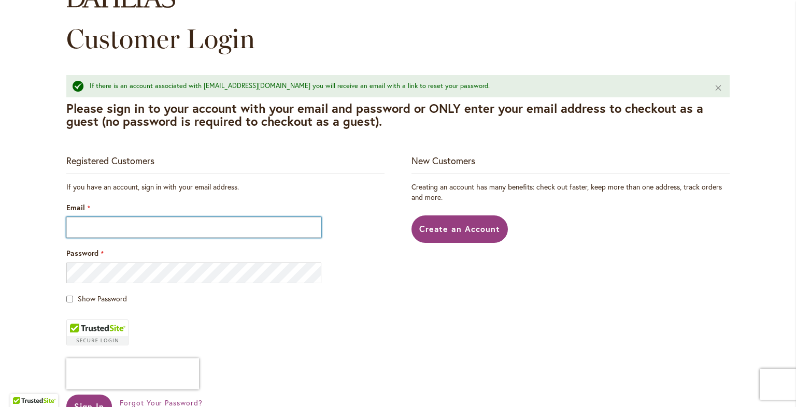
click at [145, 221] on input "Email" at bounding box center [193, 227] width 255 height 21
type input "**********"
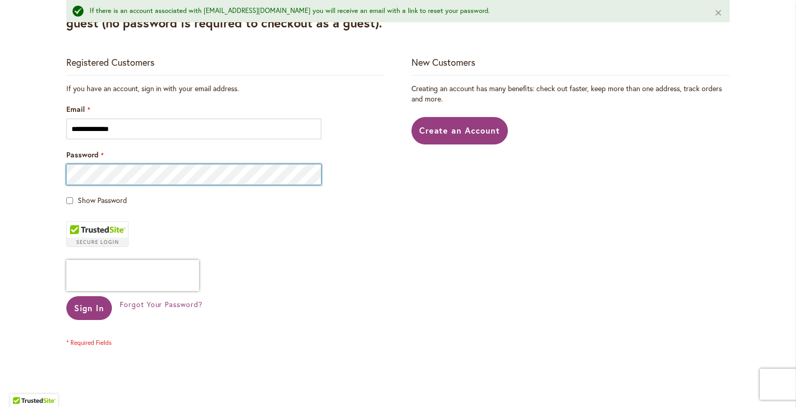
scroll to position [207, 0]
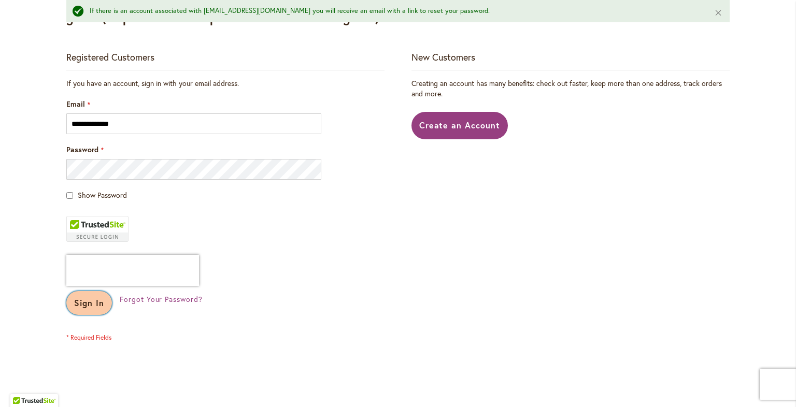
click at [83, 300] on span "Sign In" at bounding box center [89, 302] width 30 height 11
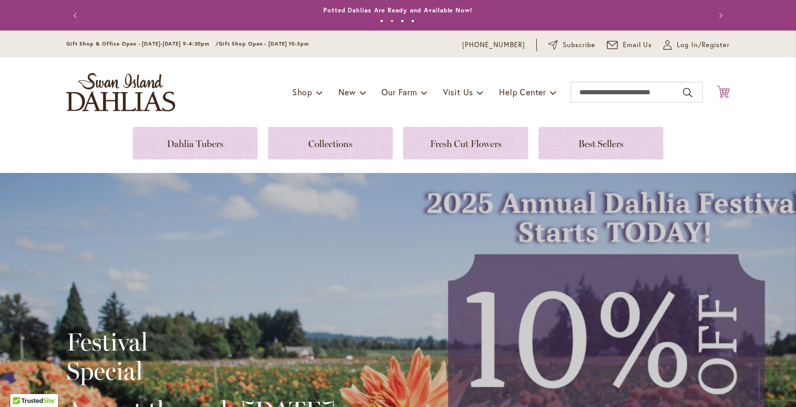
type input "**********"
click at [722, 92] on icon "Cart .cls-1 { fill: #231f20; }" at bounding box center [722, 91] width 13 height 13
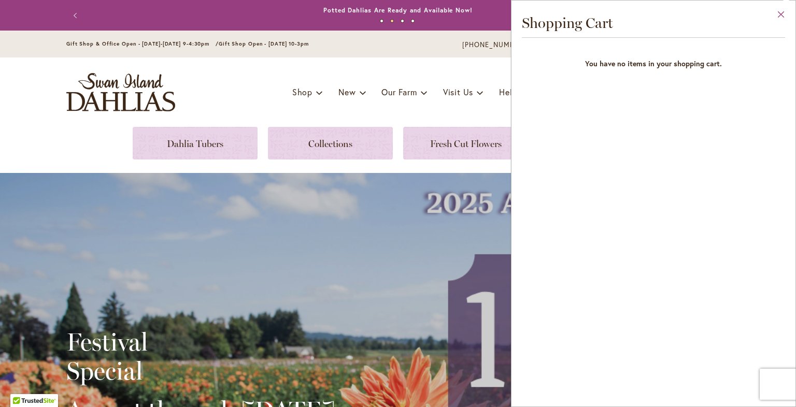
click at [781, 16] on button "Close" at bounding box center [781, 17] width 28 height 33
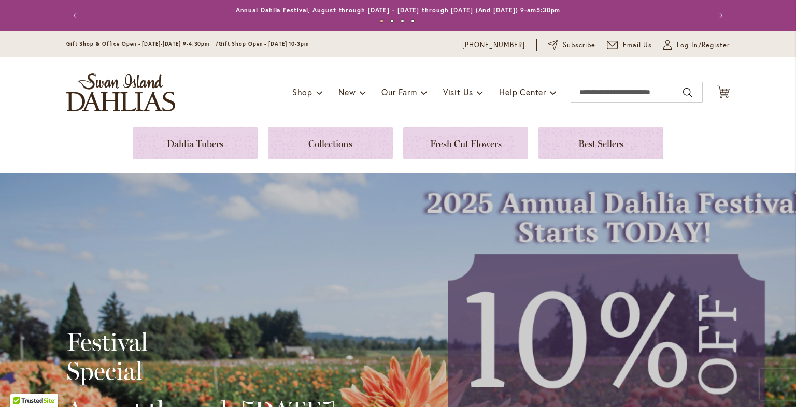
type input "**********"
click at [686, 47] on span "Log In/Register" at bounding box center [702, 45] width 53 height 10
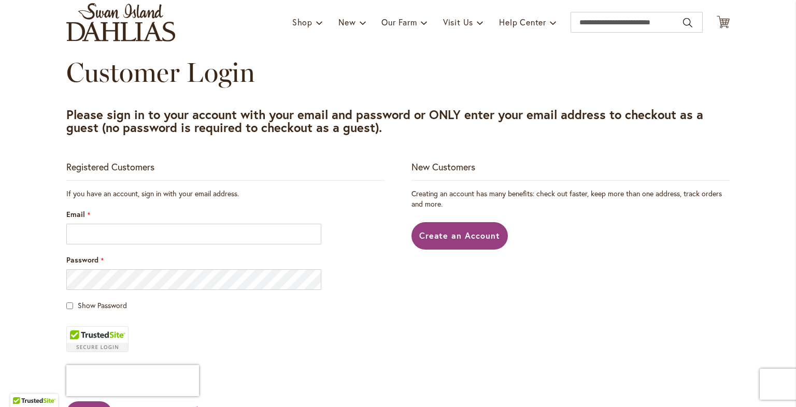
scroll to position [104, 0]
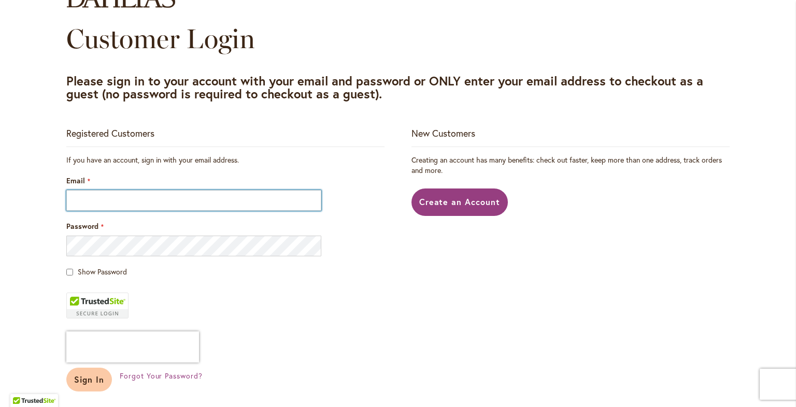
type input "**********"
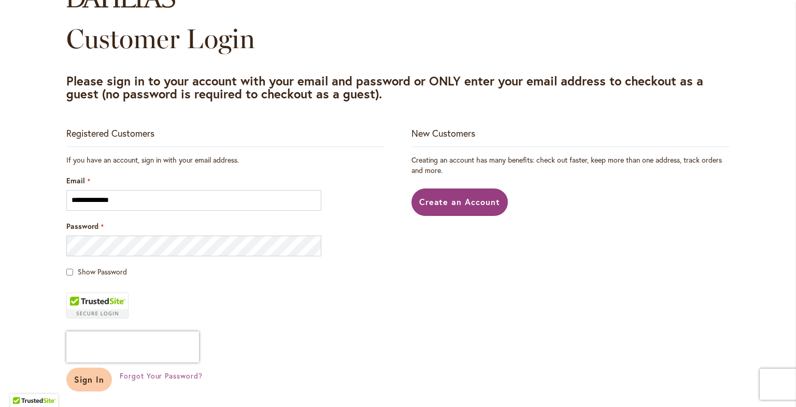
type input "**********"
click at [93, 376] on span "Sign In" at bounding box center [89, 379] width 30 height 11
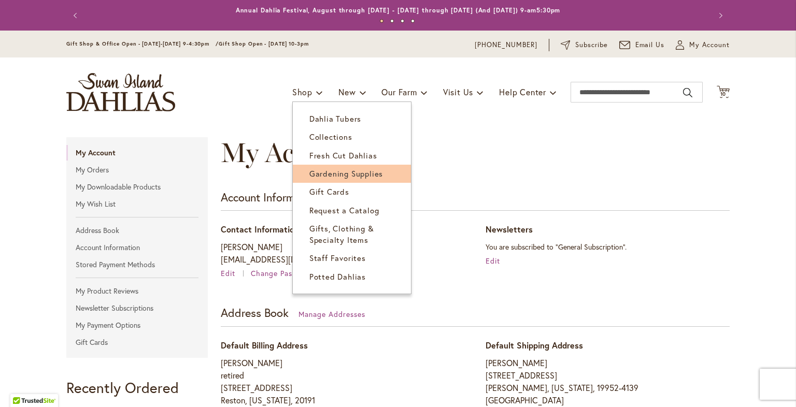
type input "**********"
click at [339, 175] on span "Gardening Supplies" at bounding box center [346, 173] width 74 height 10
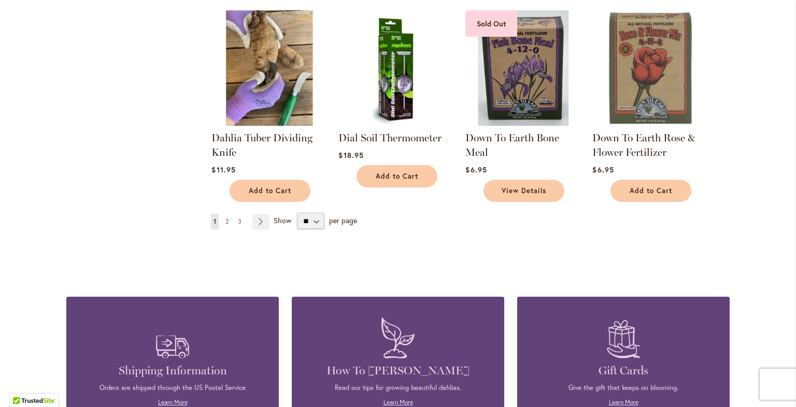
scroll to position [829, 0]
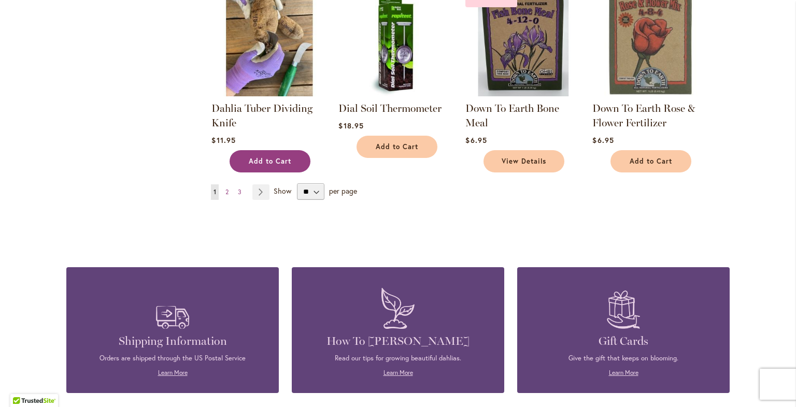
type input "**********"
click at [277, 158] on span "Add to Cart" at bounding box center [270, 161] width 42 height 9
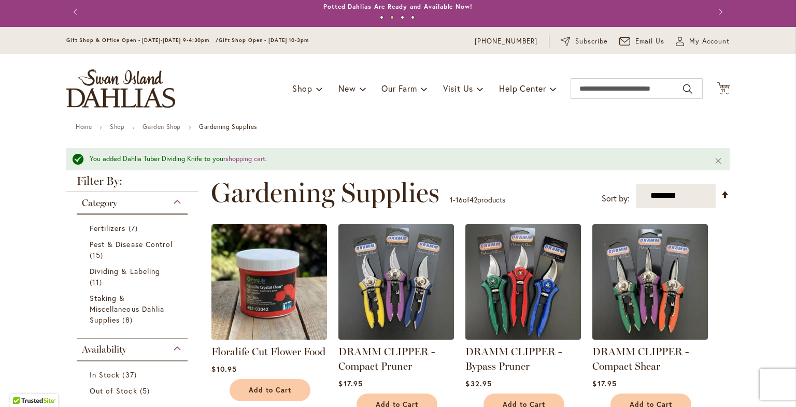
scroll to position [0, 0]
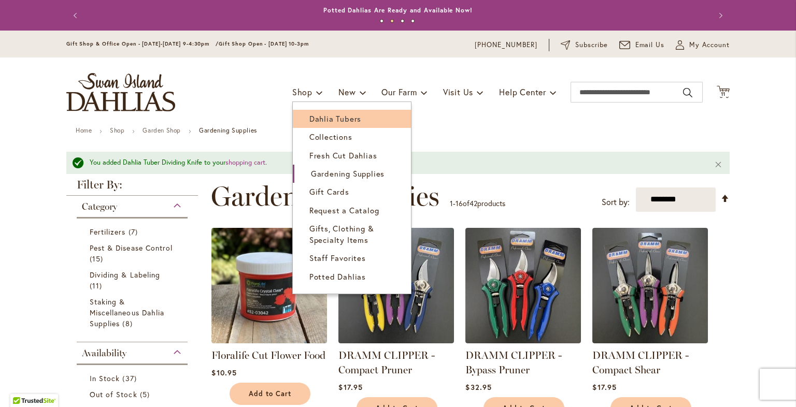
click at [309, 120] on span "Dahlia Tubers" at bounding box center [335, 118] width 52 height 10
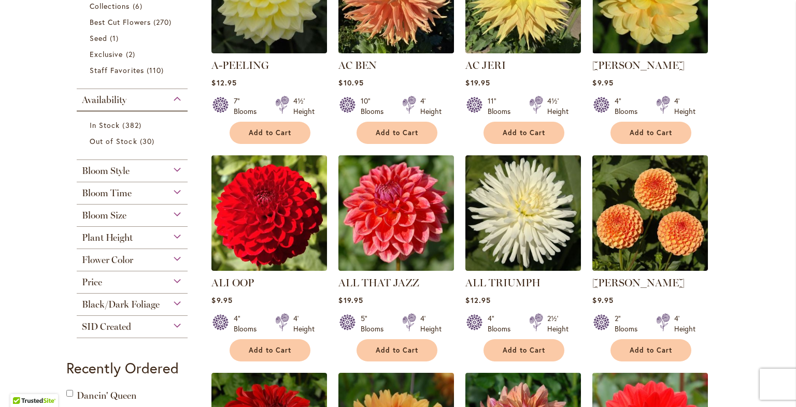
scroll to position [363, 0]
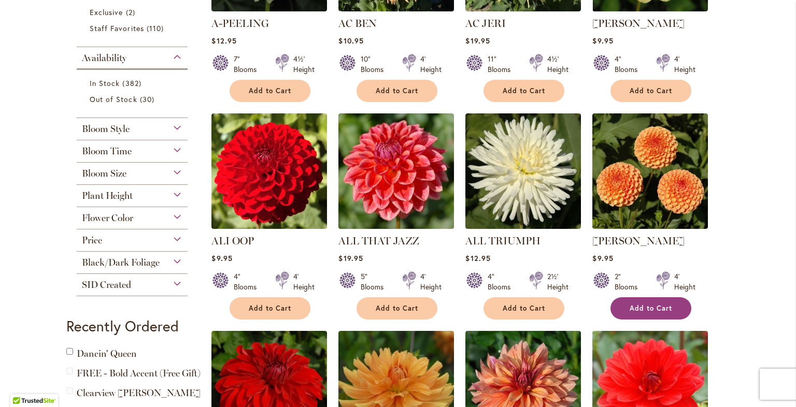
type input "**********"
click at [667, 304] on span "Add to Cart" at bounding box center [650, 308] width 42 height 9
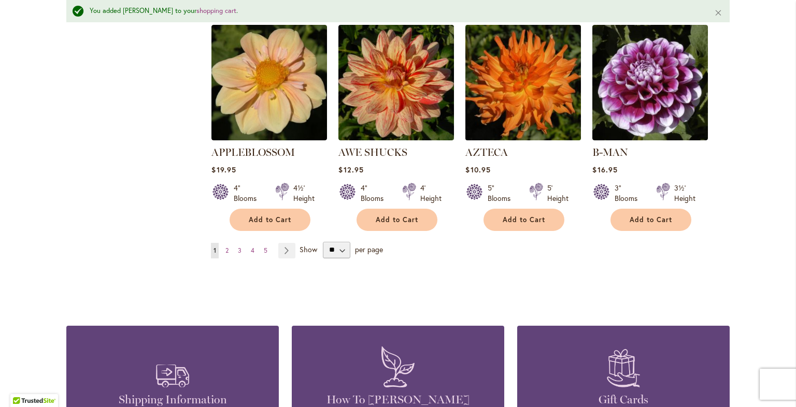
scroll to position [959, 0]
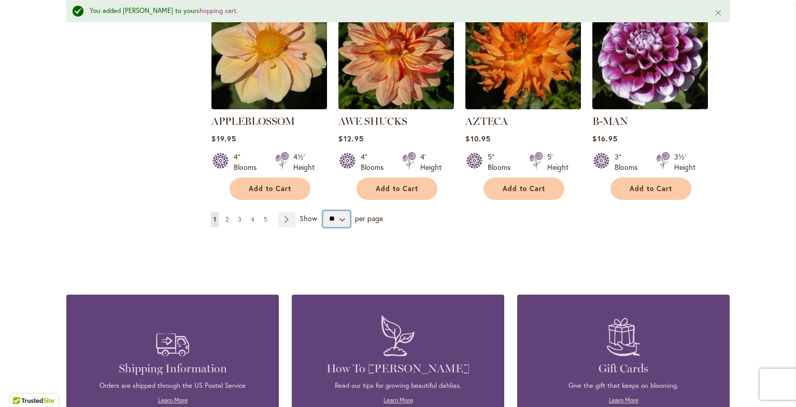
click at [339, 211] on select "** ** ** **" at bounding box center [336, 219] width 27 height 17
select select "**"
click at [323, 211] on select "** ** ** **" at bounding box center [336, 219] width 27 height 17
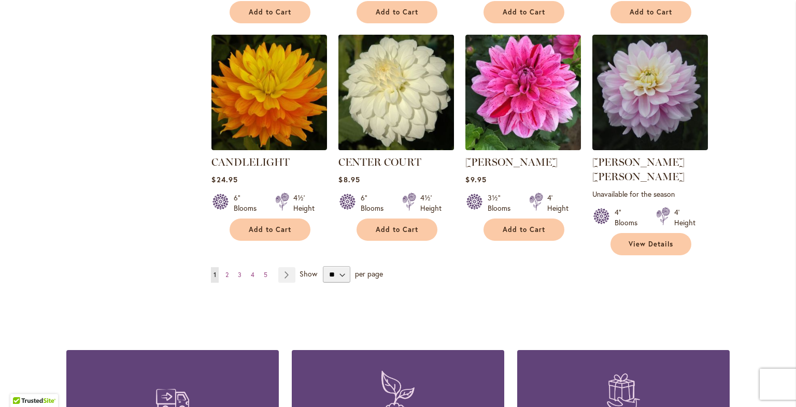
scroll to position [3574, 0]
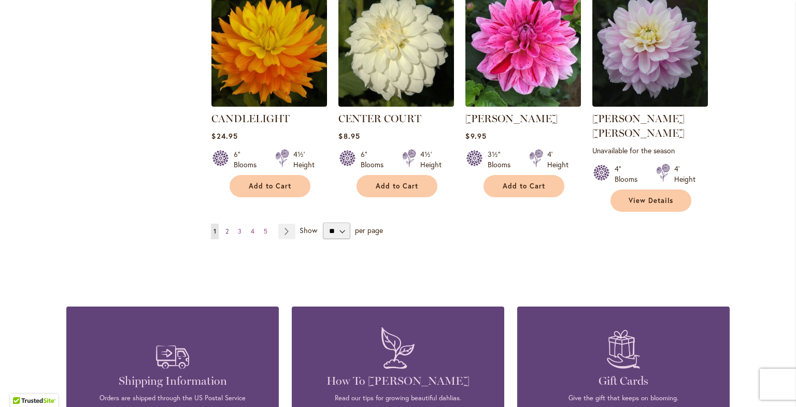
type input "**********"
click at [225, 227] on span "2" at bounding box center [226, 231] width 3 height 8
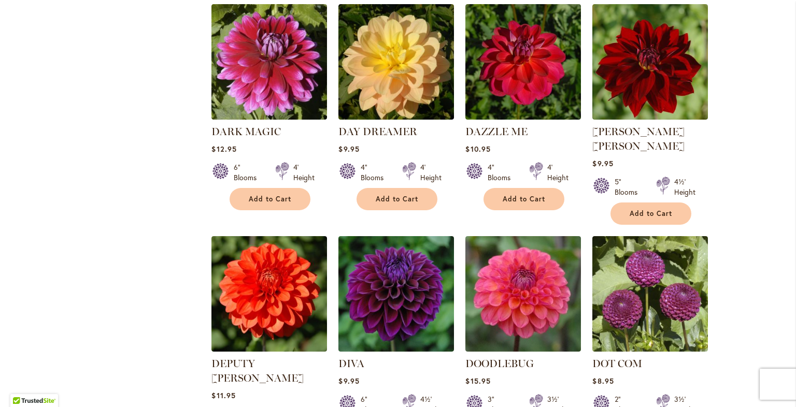
scroll to position [2092, 0]
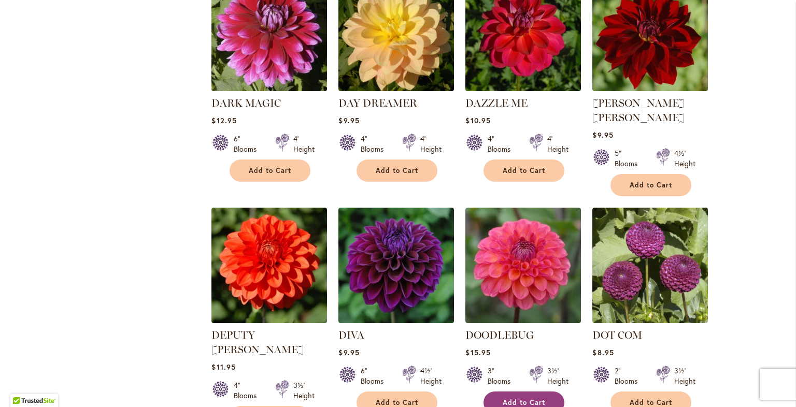
type input "**********"
click at [527, 398] on span "Add to Cart" at bounding box center [523, 402] width 42 height 9
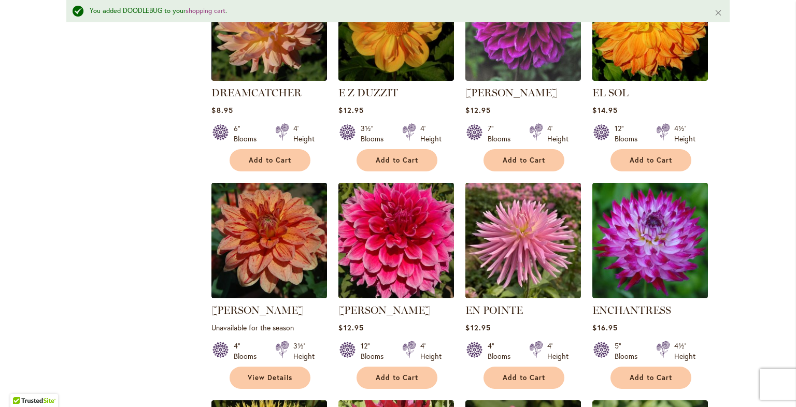
scroll to position [2895, 0]
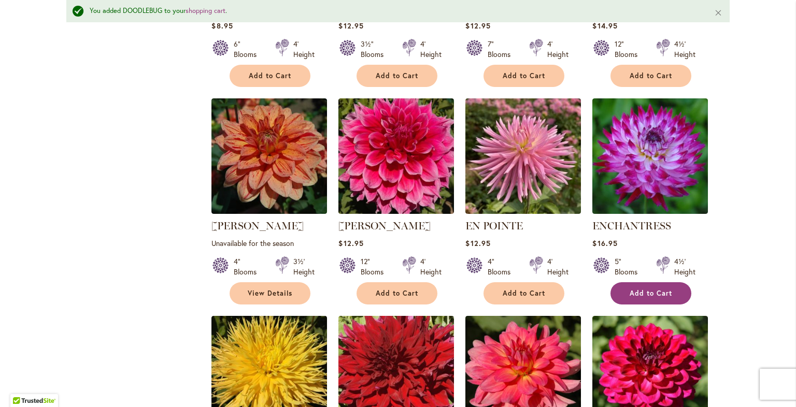
click at [662, 289] on span "Add to Cart" at bounding box center [650, 293] width 42 height 9
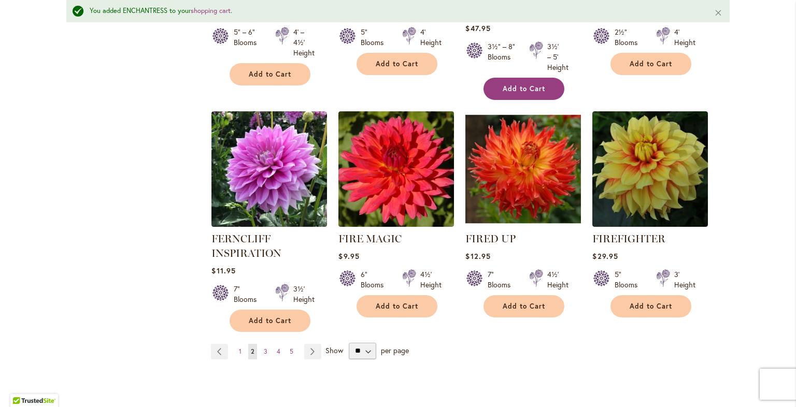
scroll to position [3569, 0]
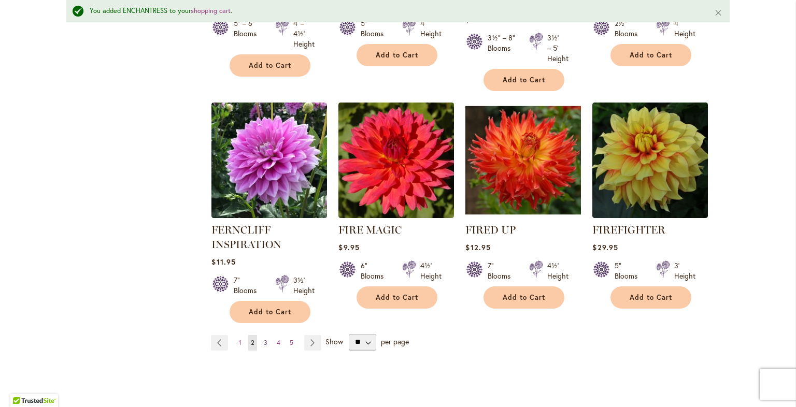
click at [264, 339] on span "3" at bounding box center [266, 343] width 4 height 8
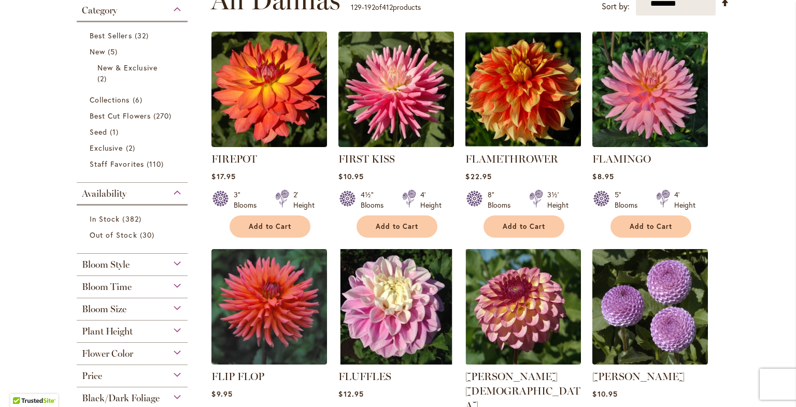
scroll to position [382, 0]
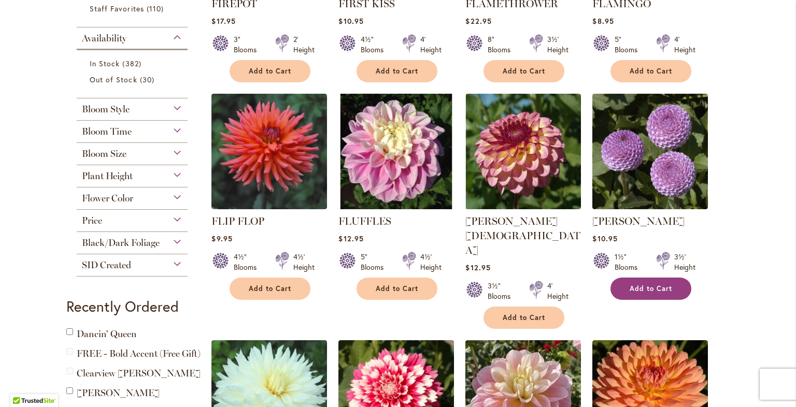
type input "**********"
click at [659, 286] on span "Add to Cart" at bounding box center [650, 288] width 42 height 9
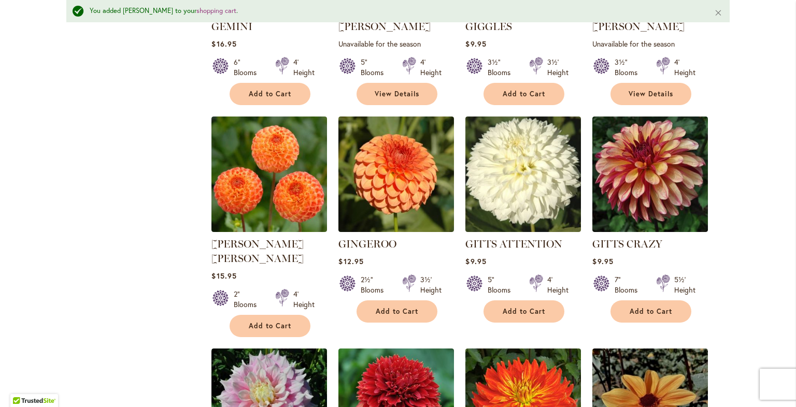
scroll to position [1342, 0]
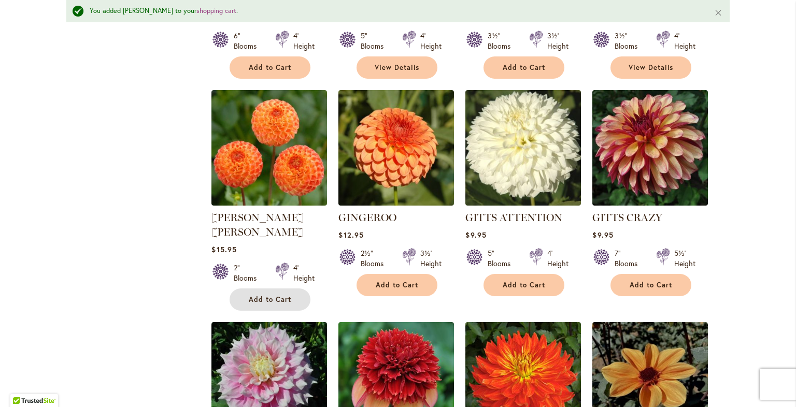
drag, startPoint x: 273, startPoint y: 236, endPoint x: 298, endPoint y: 229, distance: 25.9
click at [275, 295] on span "Add to Cart" at bounding box center [270, 299] width 42 height 9
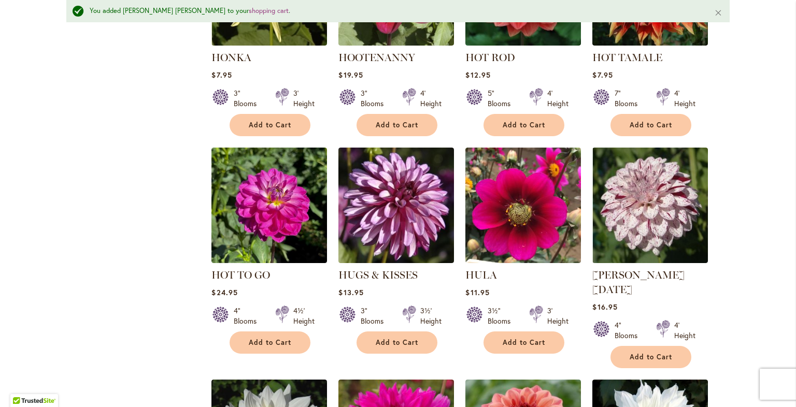
scroll to position [3362, 0]
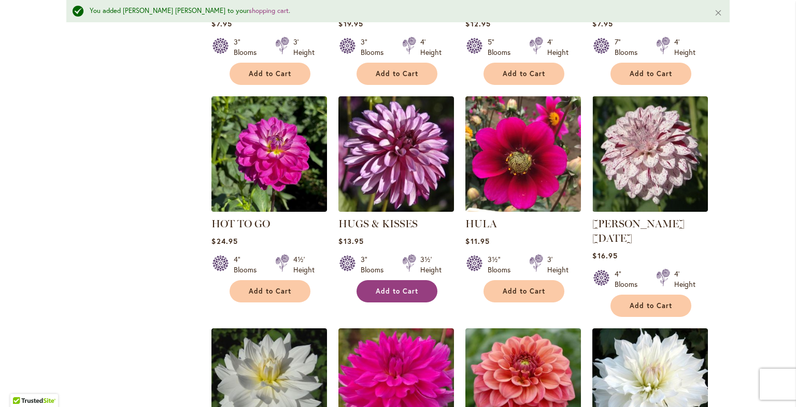
click at [388, 287] on span "Add to Cart" at bounding box center [397, 291] width 42 height 9
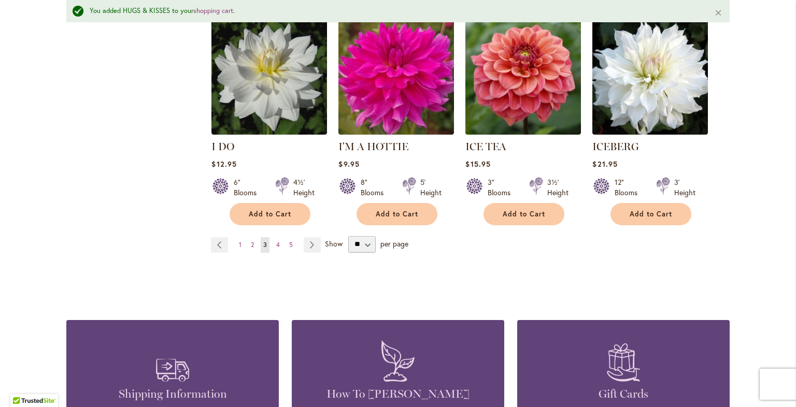
scroll to position [3672, 0]
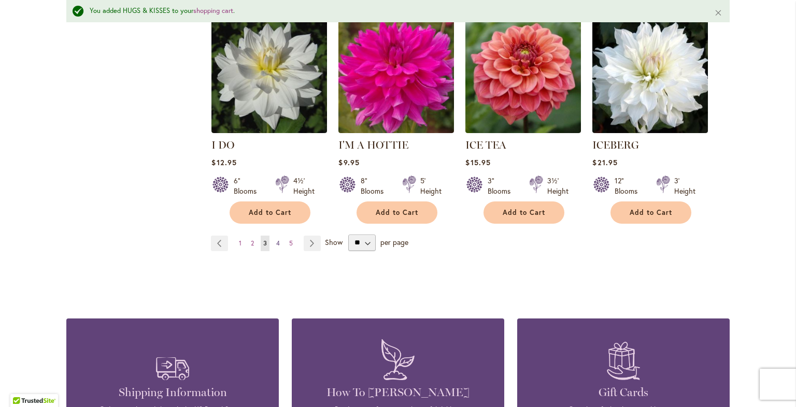
click at [276, 239] on span "4" at bounding box center [278, 243] width 4 height 8
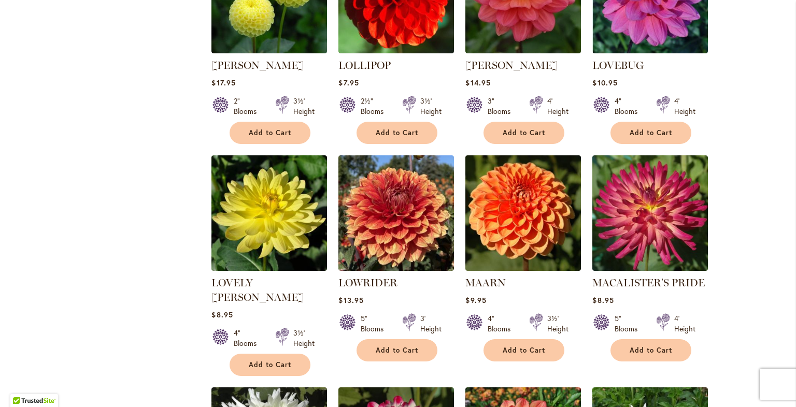
scroll to position [2797, 0]
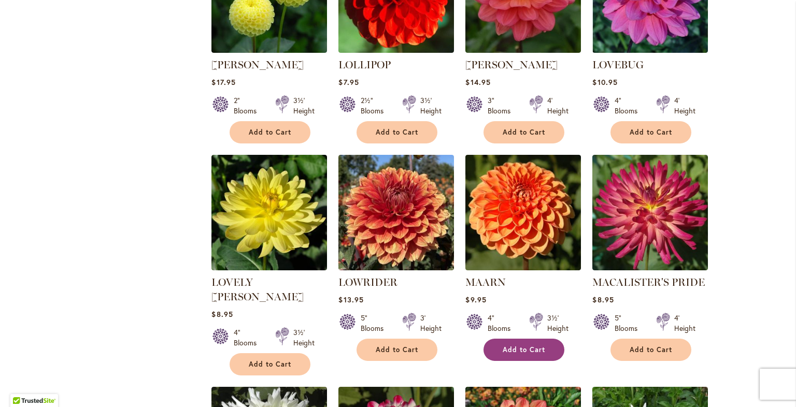
type input "**********"
click at [523, 345] on span "Add to Cart" at bounding box center [523, 349] width 42 height 9
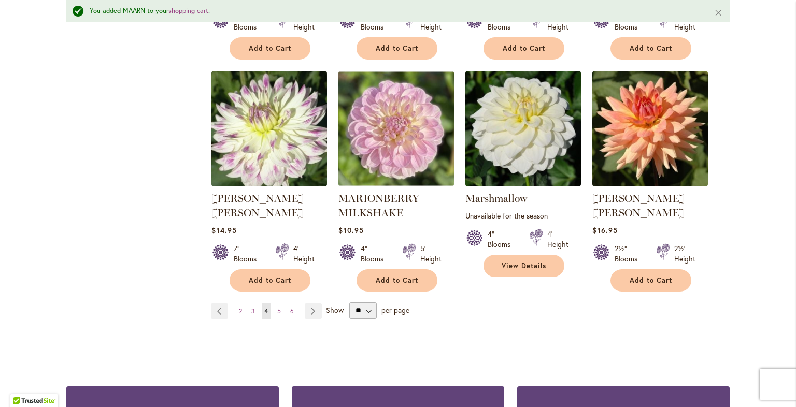
scroll to position [3653, 0]
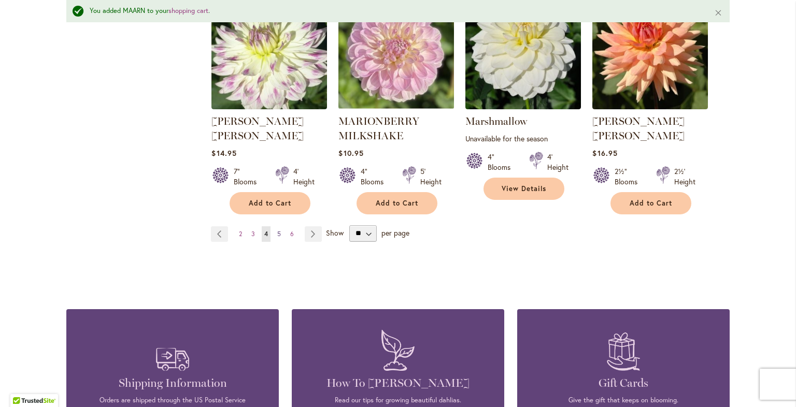
click at [277, 230] on span "5" at bounding box center [279, 234] width 4 height 8
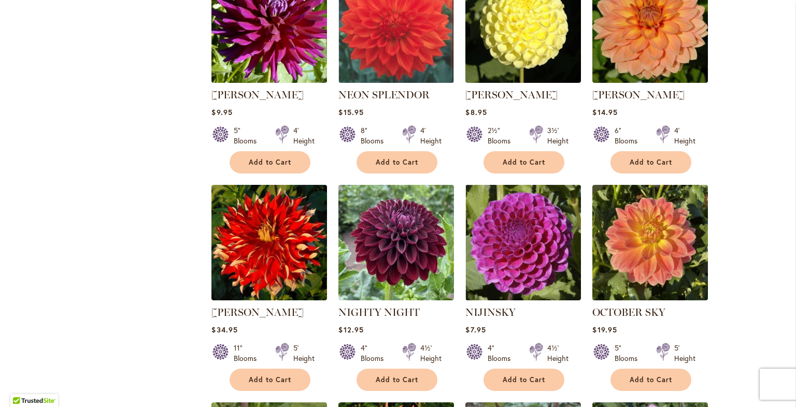
scroll to position [1658, 0]
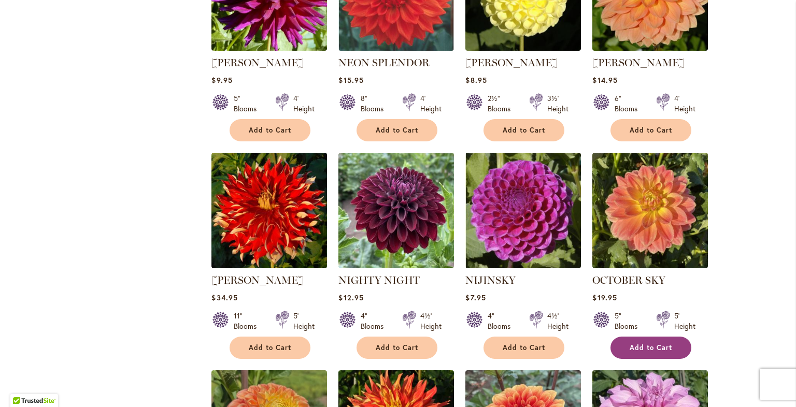
type input "**********"
click at [660, 343] on span "Add to Cart" at bounding box center [650, 347] width 42 height 9
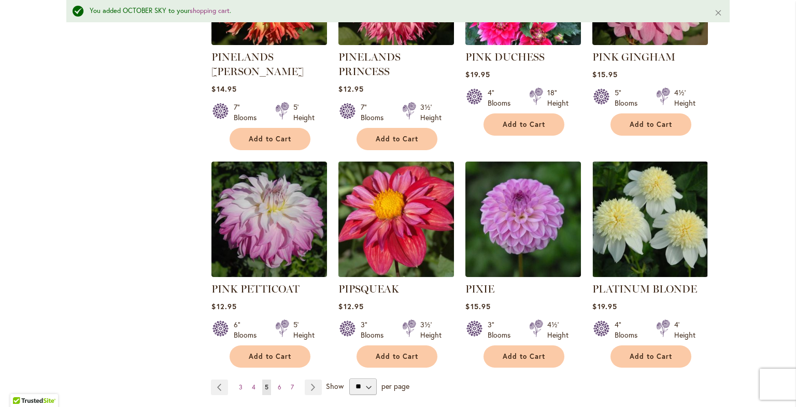
scroll to position [3549, 0]
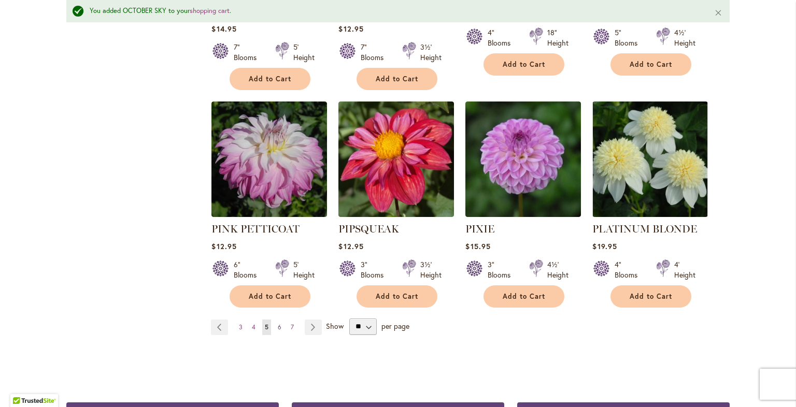
click at [278, 323] on span "6" at bounding box center [280, 327] width 4 height 8
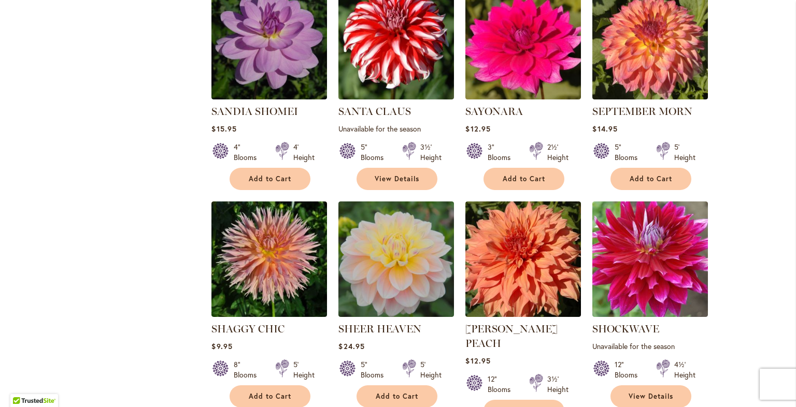
scroll to position [1107, 0]
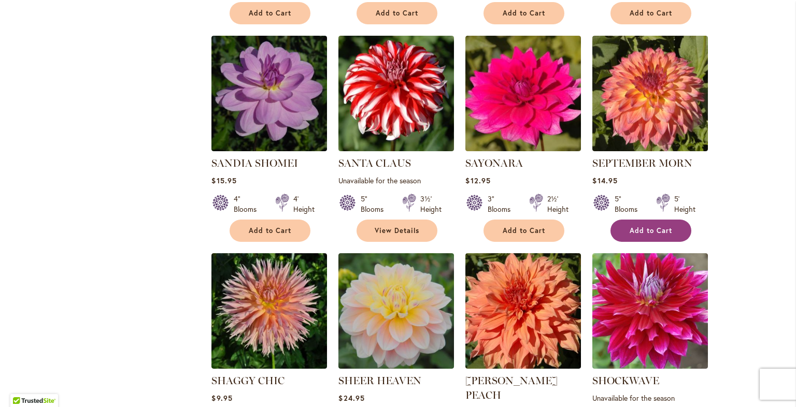
type input "**********"
click at [651, 226] on span "Add to Cart" at bounding box center [650, 230] width 42 height 9
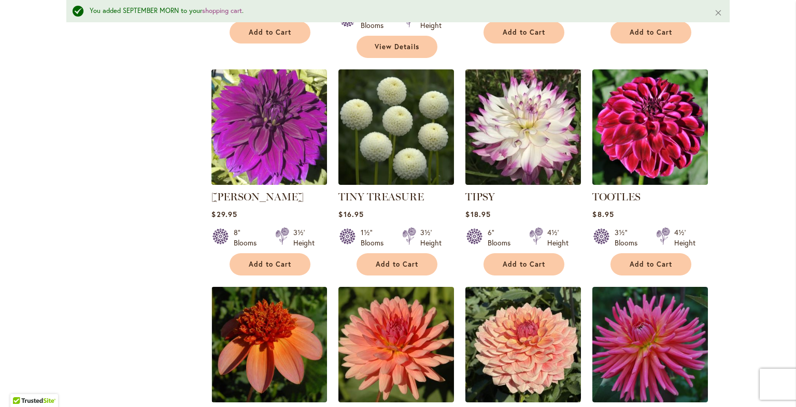
scroll to position [3310, 0]
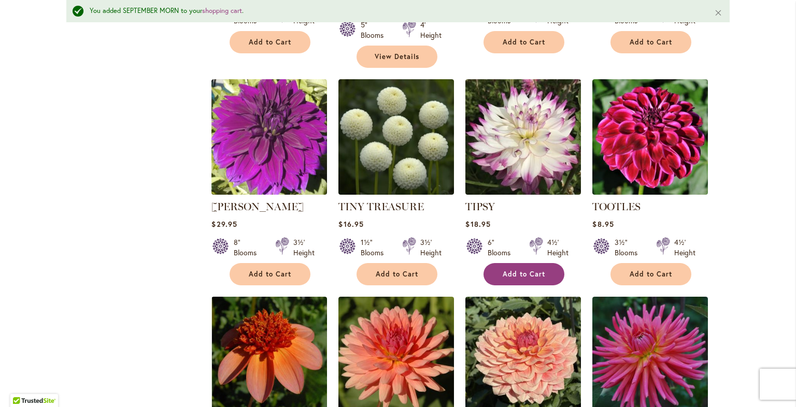
click at [525, 270] on span "Add to Cart" at bounding box center [523, 274] width 42 height 9
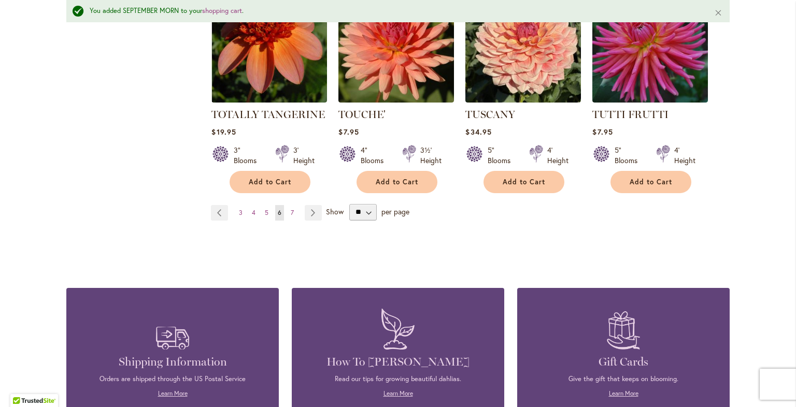
scroll to position [3621, 0]
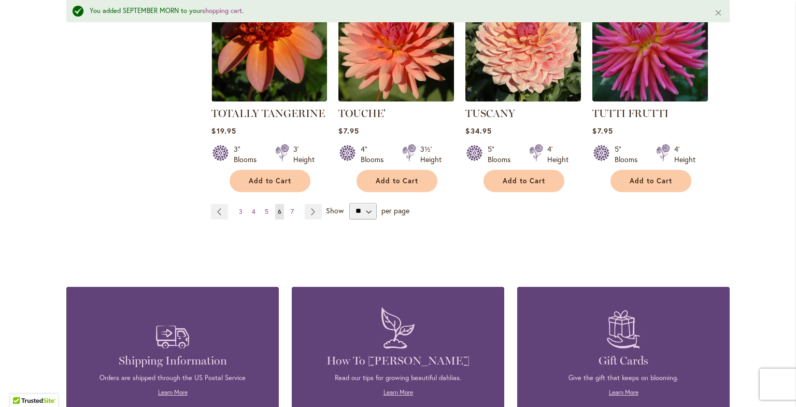
click at [291, 208] on span "7" at bounding box center [292, 212] width 3 height 8
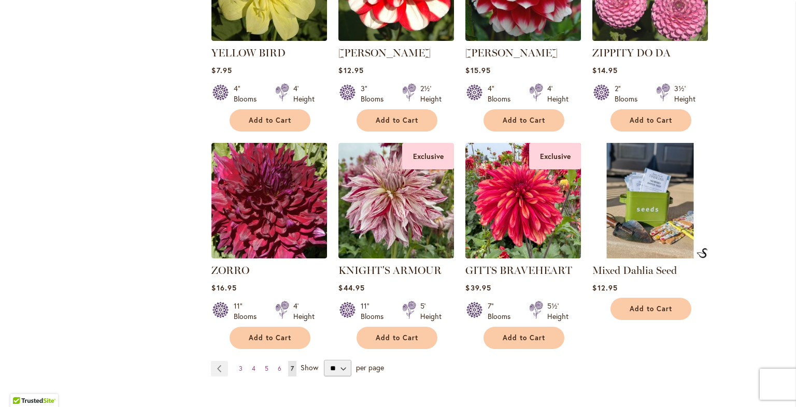
scroll to position [1399, 0]
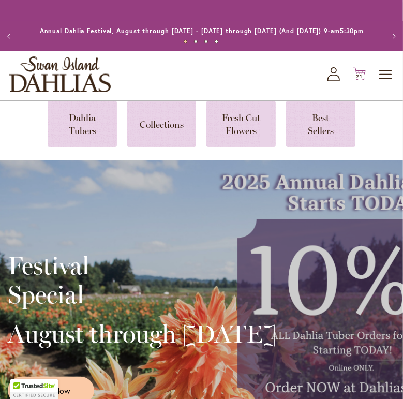
type input "**********"
click at [364, 80] on icon "Cart .cls-1 { fill: #231f20; }" at bounding box center [359, 73] width 13 height 13
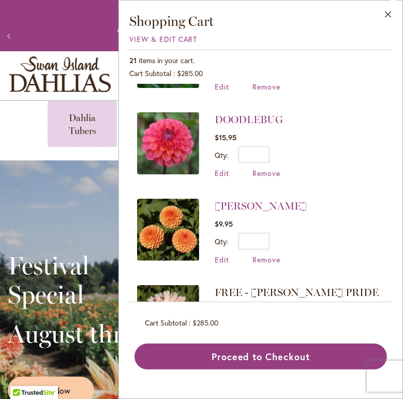
scroll to position [363, 0]
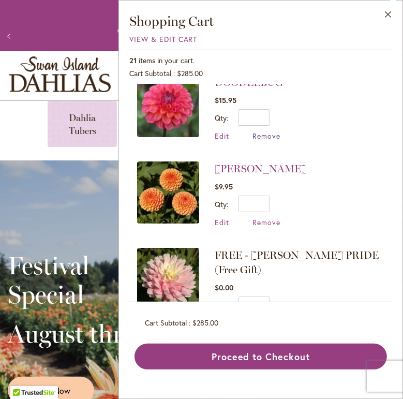
click at [273, 134] on span "Remove" at bounding box center [267, 136] width 28 height 10
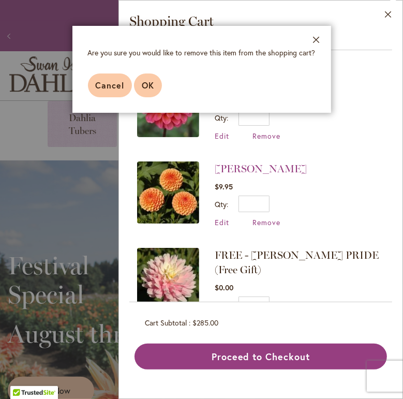
click at [146, 83] on span "OK" at bounding box center [148, 85] width 12 height 11
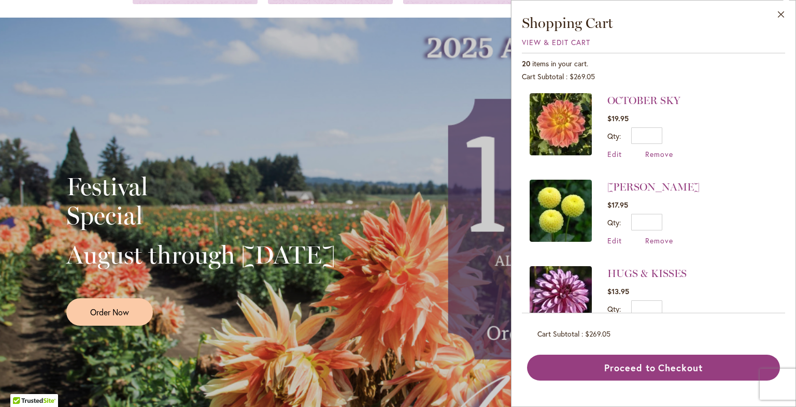
scroll to position [777, 0]
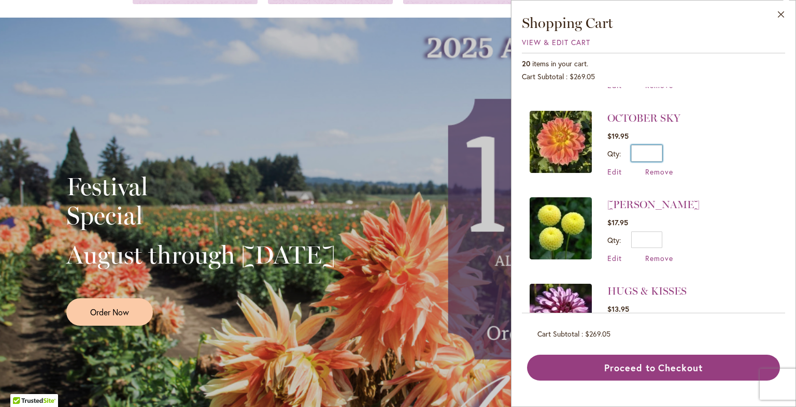
drag, startPoint x: 649, startPoint y: 144, endPoint x: 659, endPoint y: 142, distance: 10.1
click at [403, 145] on input "*" at bounding box center [646, 153] width 31 height 17
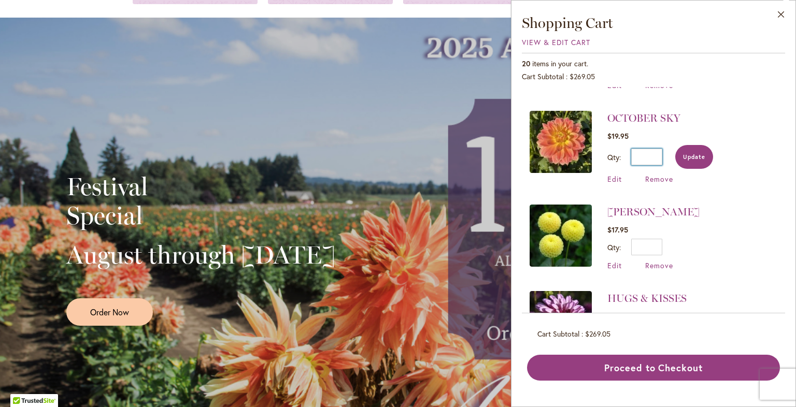
type input "*"
click at [403, 153] on span "Update" at bounding box center [694, 156] width 22 height 7
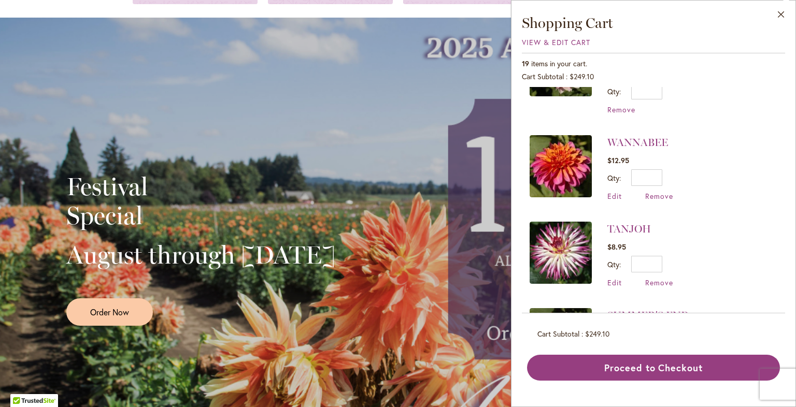
scroll to position [517, 0]
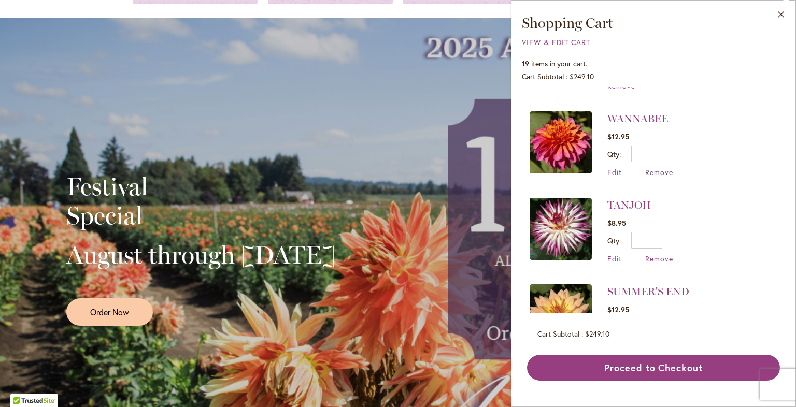
click at [403, 167] on span "Remove" at bounding box center [659, 172] width 28 height 10
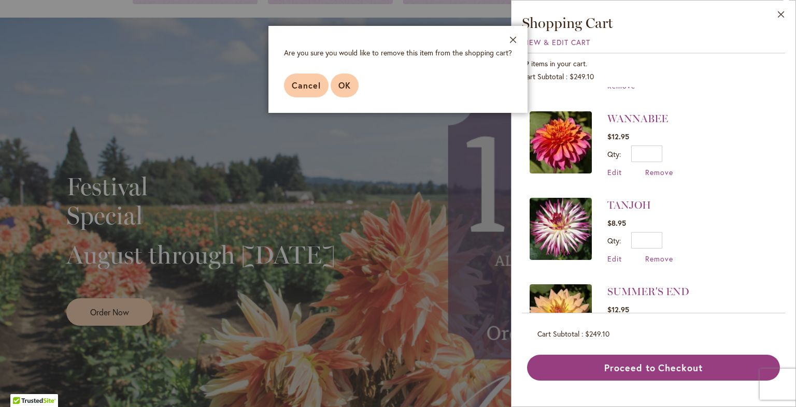
click at [349, 83] on span "OK" at bounding box center [344, 85] width 12 height 11
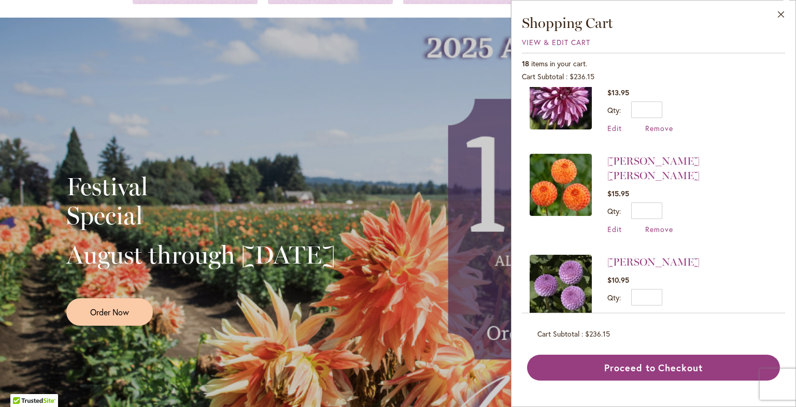
scroll to position [932, 0]
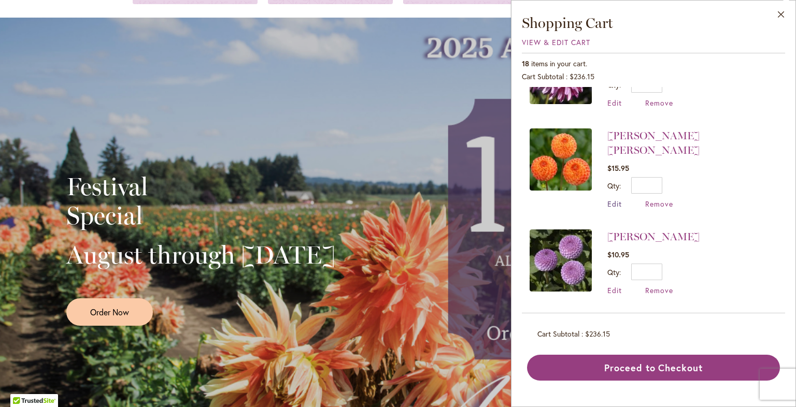
click at [403, 199] on span "Edit" at bounding box center [614, 204] width 15 height 10
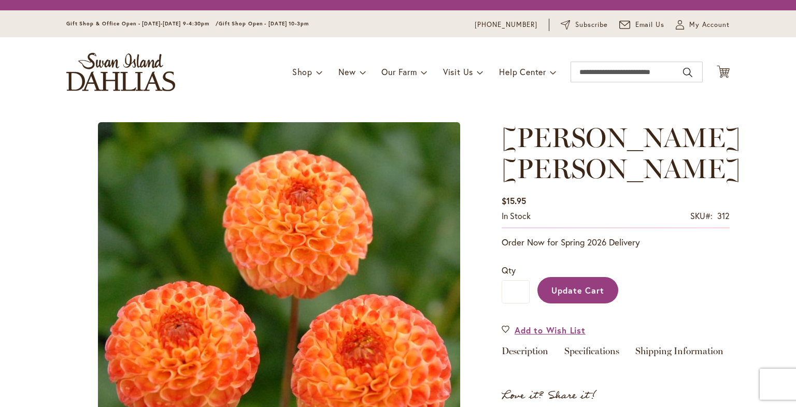
type input "*"
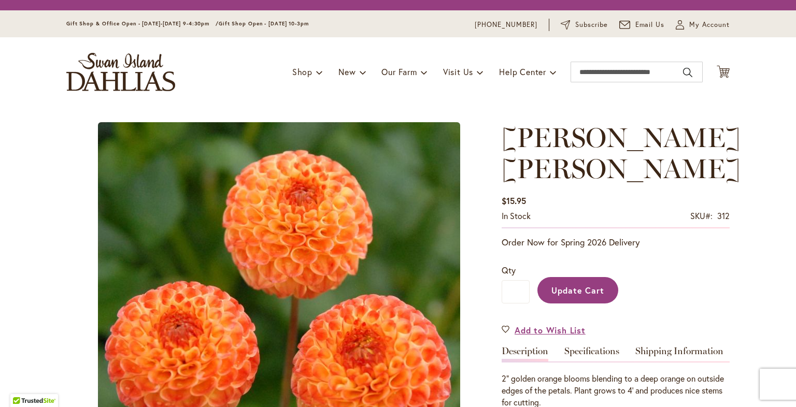
type input "**********"
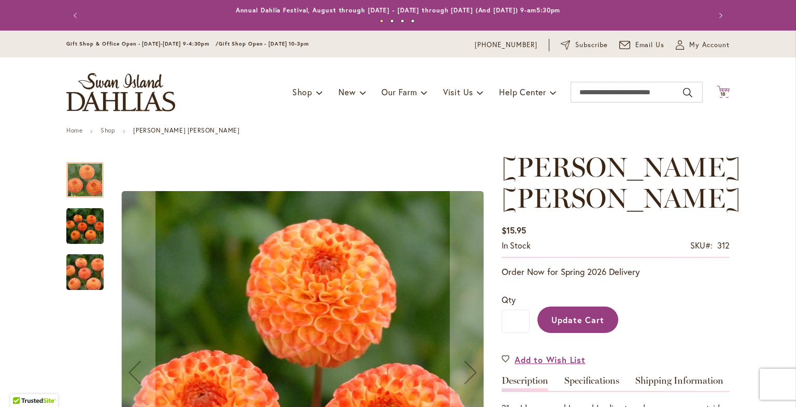
type input "**********"
drag, startPoint x: 714, startPoint y: 89, endPoint x: 722, endPoint y: 88, distance: 7.8
click at [719, 88] on icon "Cart .cls-1 { fill: #231f20; }" at bounding box center [722, 91] width 13 height 13
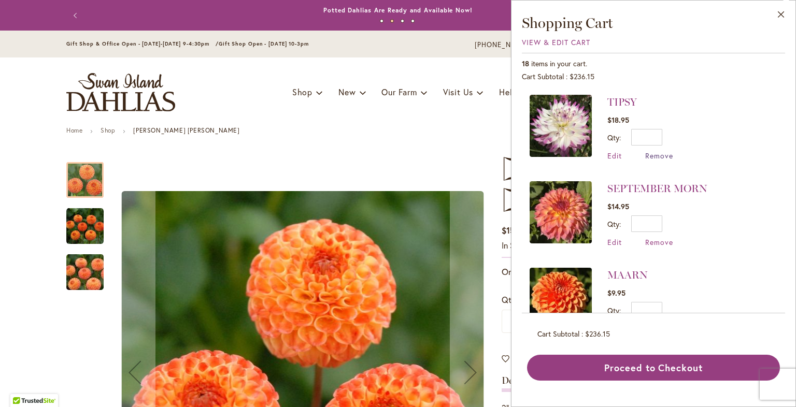
click at [659, 155] on span "Remove" at bounding box center [659, 156] width 28 height 10
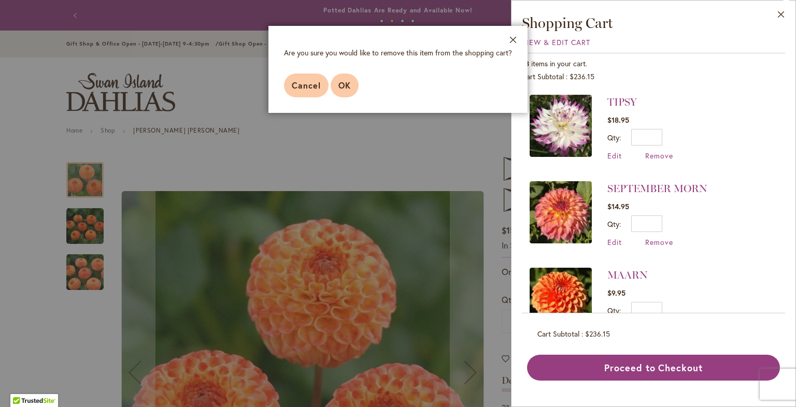
click at [347, 80] on span "OK" at bounding box center [344, 85] width 12 height 11
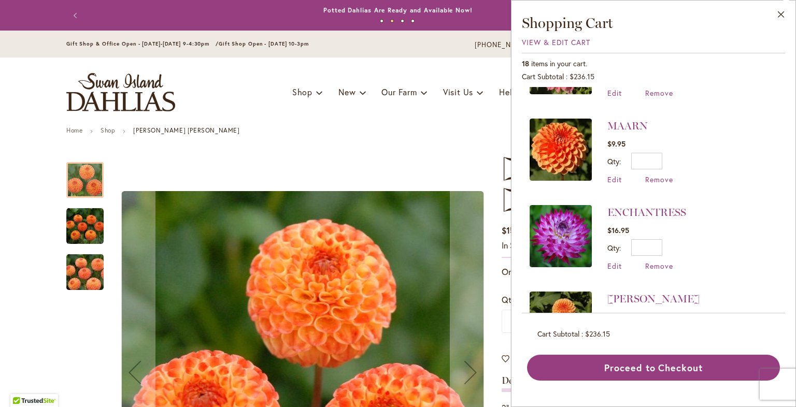
scroll to position [155, 0]
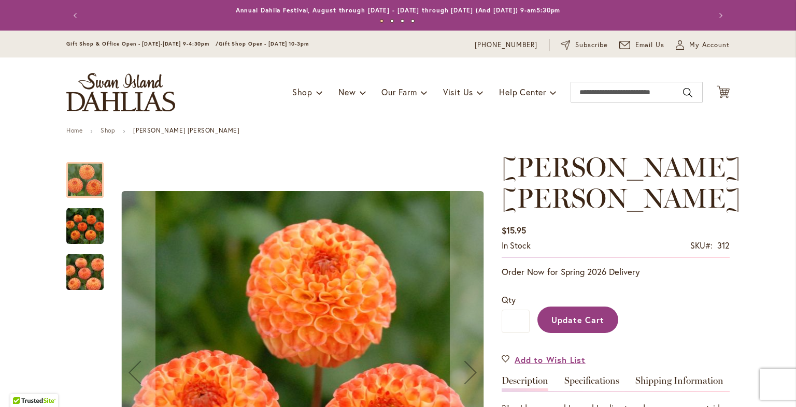
type input "**********"
type input "*"
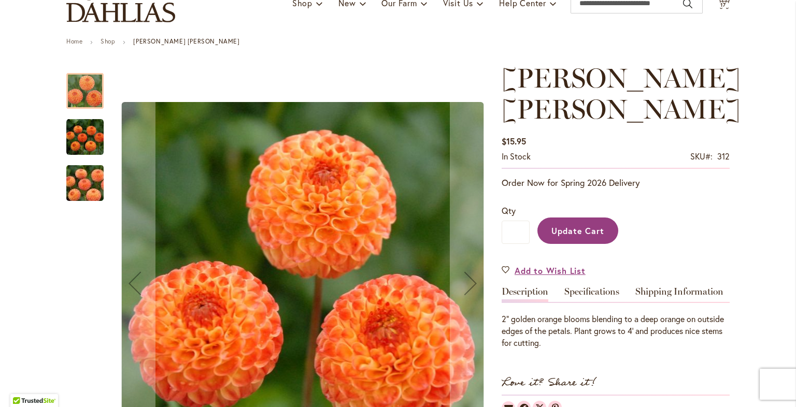
scroll to position [155, 0]
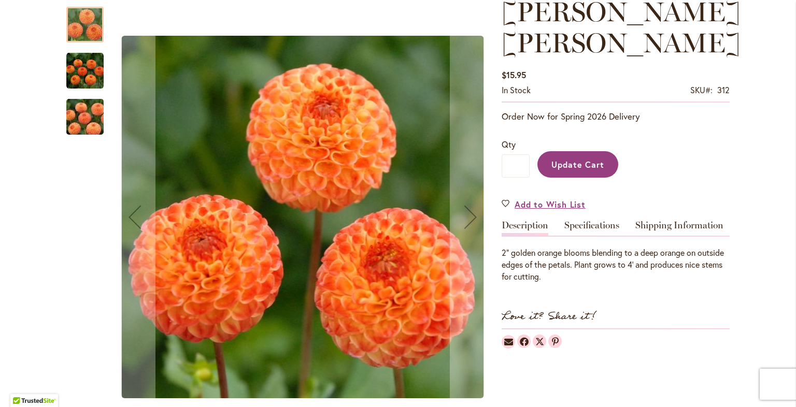
type input "**********"
drag, startPoint x: 520, startPoint y: 135, endPoint x: 506, endPoint y: 134, distance: 14.1
click at [506, 154] on input "*" at bounding box center [515, 165] width 28 height 23
type input "*"
click at [593, 159] on span "Update Cart" at bounding box center [577, 164] width 53 height 11
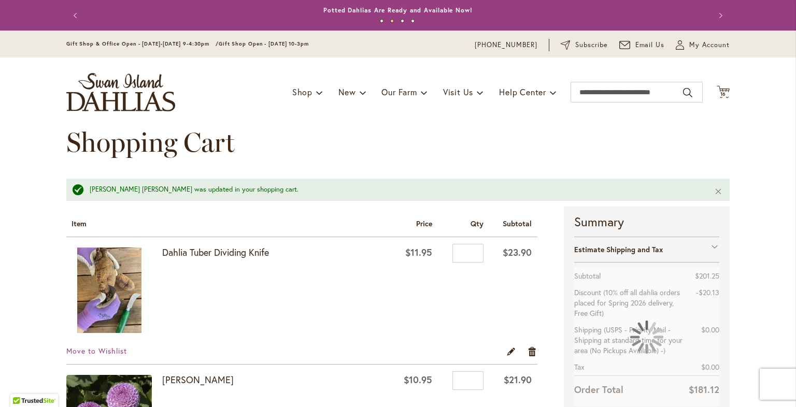
type input "**********"
click at [709, 26] on button "Next" at bounding box center [719, 15] width 21 height 21
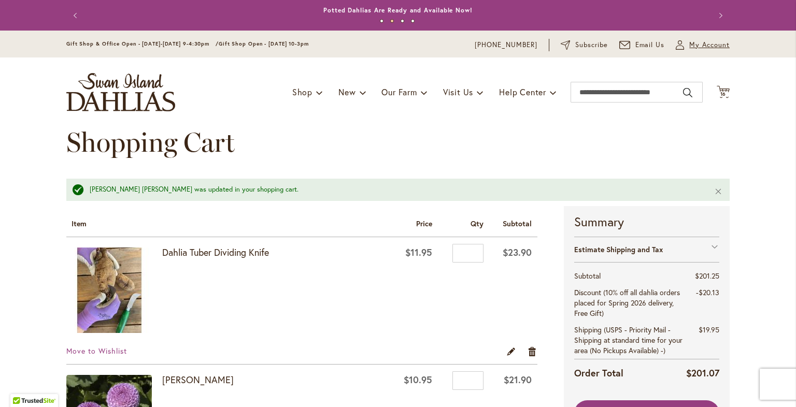
click at [708, 45] on span "My Account" at bounding box center [709, 45] width 40 height 10
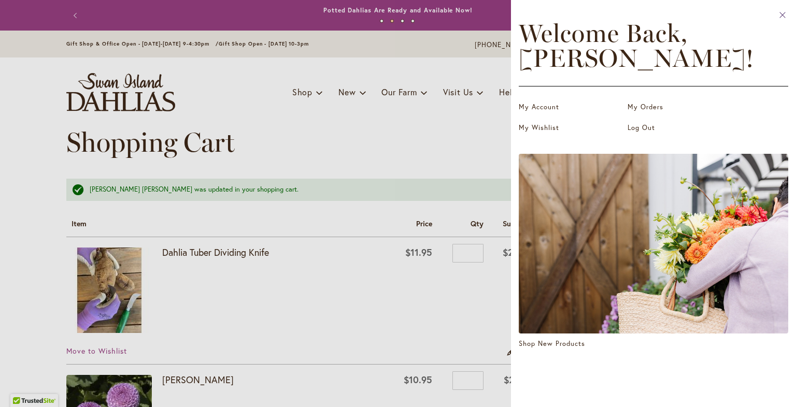
click at [784, 17] on icon at bounding box center [782, 15] width 6 height 6
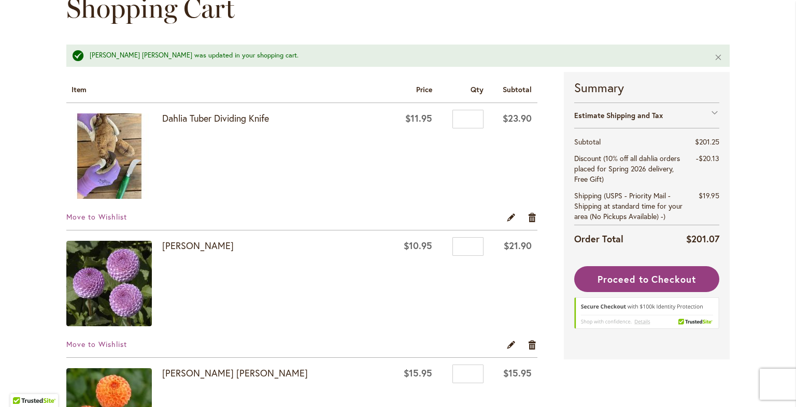
scroll to position [155, 0]
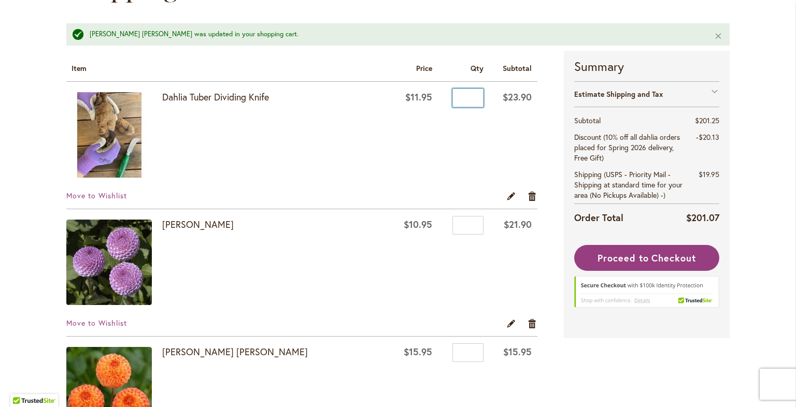
drag, startPoint x: 470, startPoint y: 96, endPoint x: 455, endPoint y: 97, distance: 15.6
click at [455, 97] on input "*" at bounding box center [467, 98] width 31 height 19
type input "*"
click at [390, 136] on td "$11.95" at bounding box center [414, 136] width 48 height 109
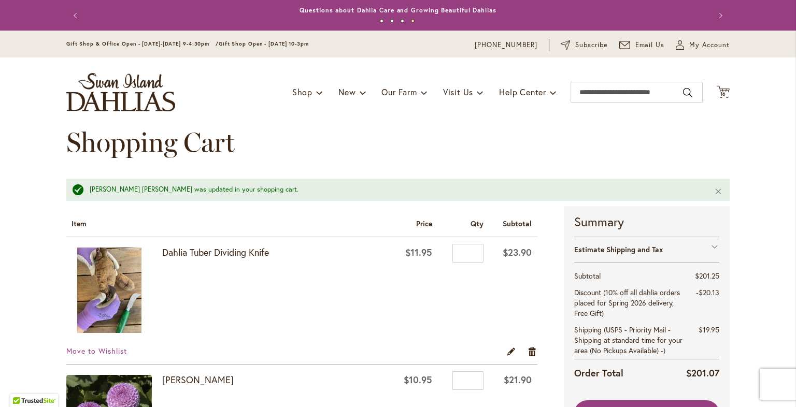
scroll to position [0, 0]
click at [724, 90] on icon at bounding box center [722, 91] width 13 height 12
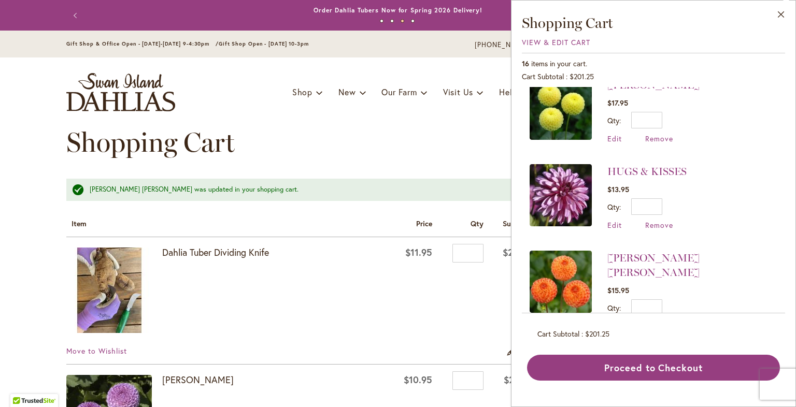
scroll to position [725, 0]
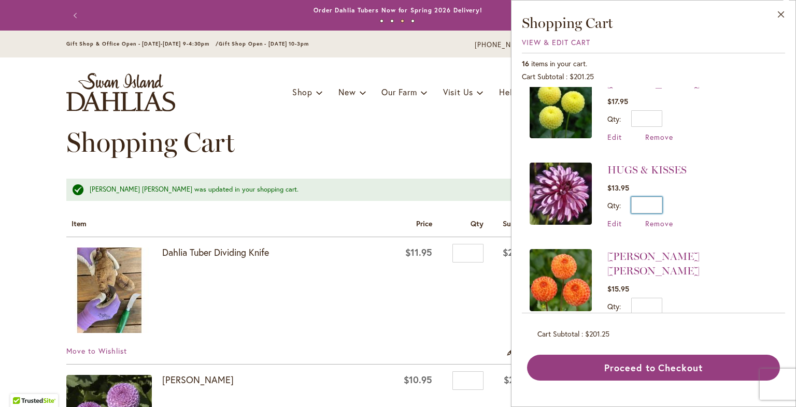
drag, startPoint x: 649, startPoint y: 194, endPoint x: 668, endPoint y: 194, distance: 18.6
click at [668, 197] on div "Qty * Update" at bounding box center [646, 205] width 79 height 17
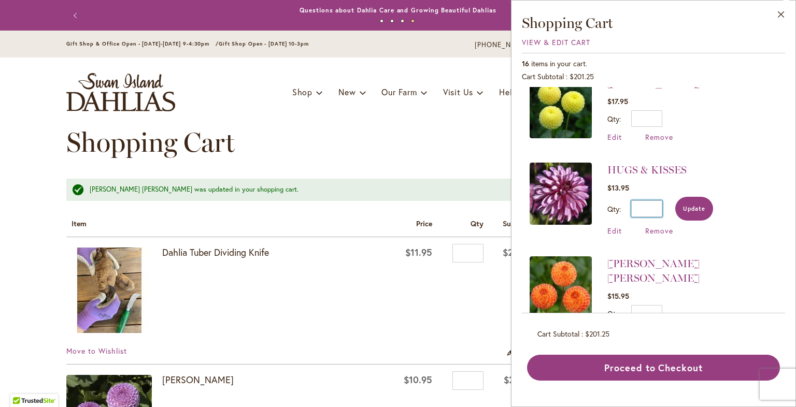
type input "*"
click at [691, 205] on span "Update" at bounding box center [694, 208] width 22 height 7
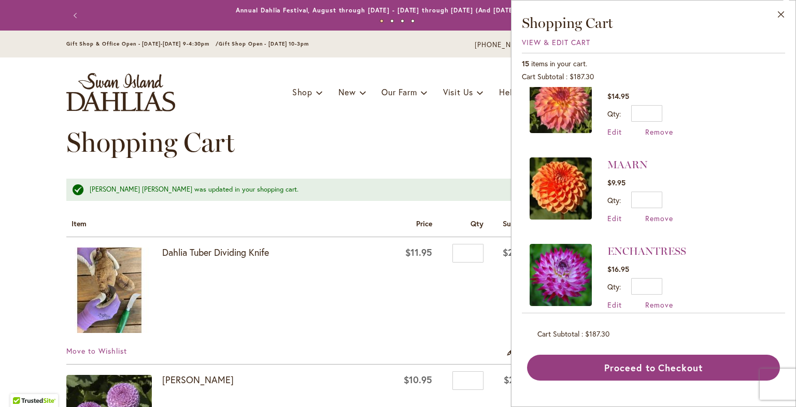
scroll to position [0, 0]
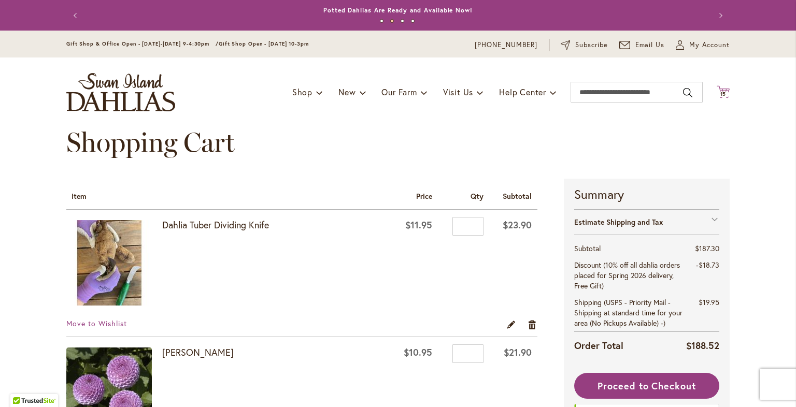
type input "**********"
click at [718, 90] on icon "Cart .cls-1 { fill: #231f20; }" at bounding box center [722, 91] width 13 height 13
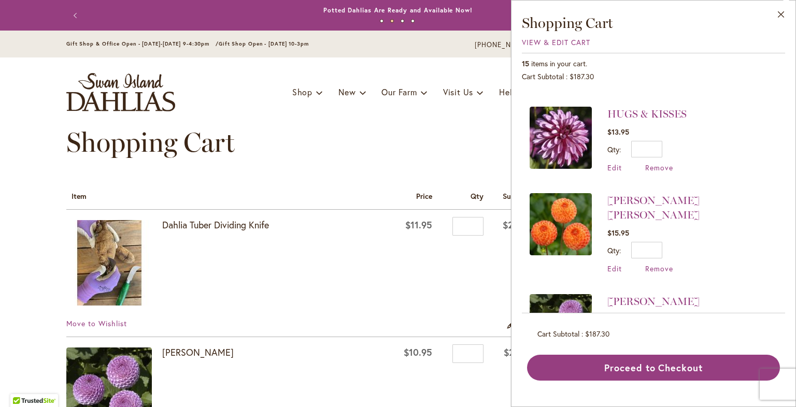
scroll to position [903, 0]
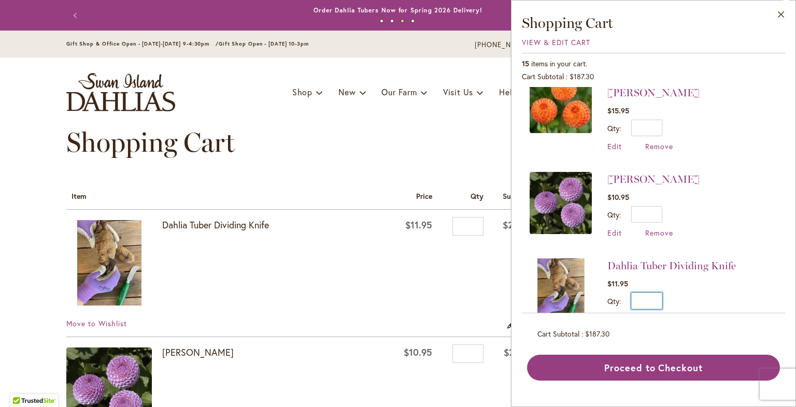
drag, startPoint x: 653, startPoint y: 276, endPoint x: 668, endPoint y: 274, distance: 15.6
click at [668, 293] on div "Qty * Update" at bounding box center [671, 301] width 128 height 17
type input "*"
click at [688, 301] on span "Update" at bounding box center [694, 304] width 22 height 7
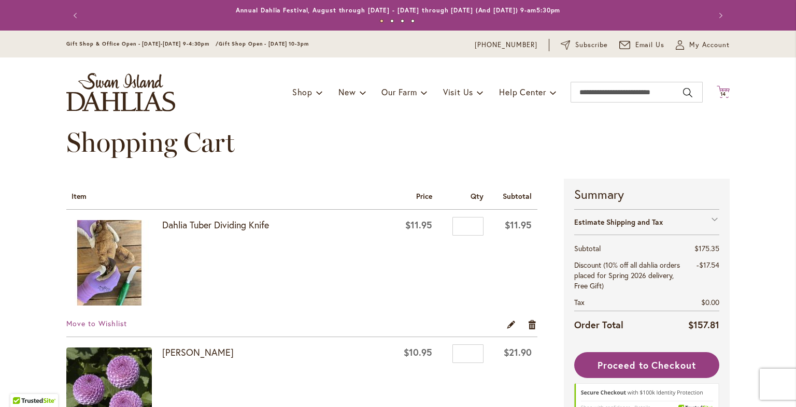
type input "**********"
click at [720, 95] on span "14" at bounding box center [723, 94] width 6 height 7
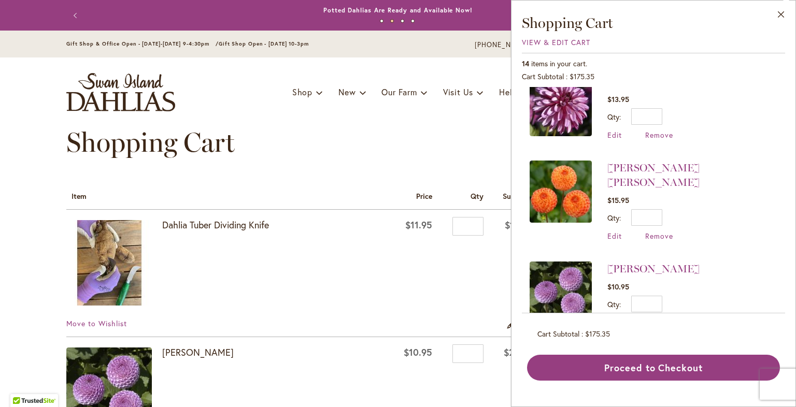
scroll to position [829, 0]
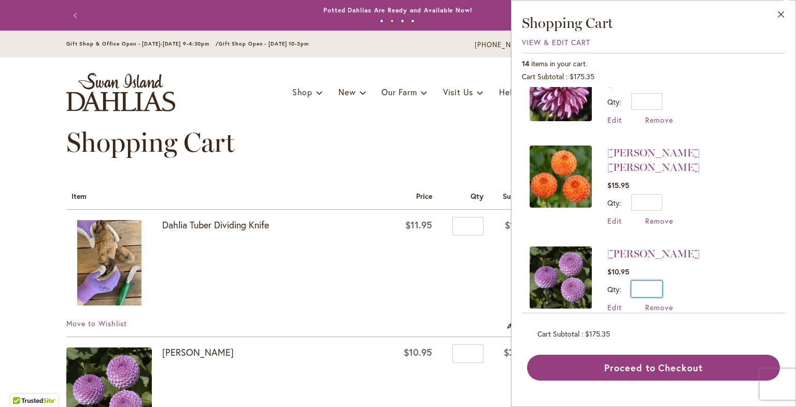
drag, startPoint x: 652, startPoint y: 264, endPoint x: 671, endPoint y: 260, distance: 19.6
click at [668, 281] on div "Qty * Update" at bounding box center [653, 289] width 92 height 17
type input "*"
click at [688, 289] on span "Update" at bounding box center [694, 292] width 22 height 7
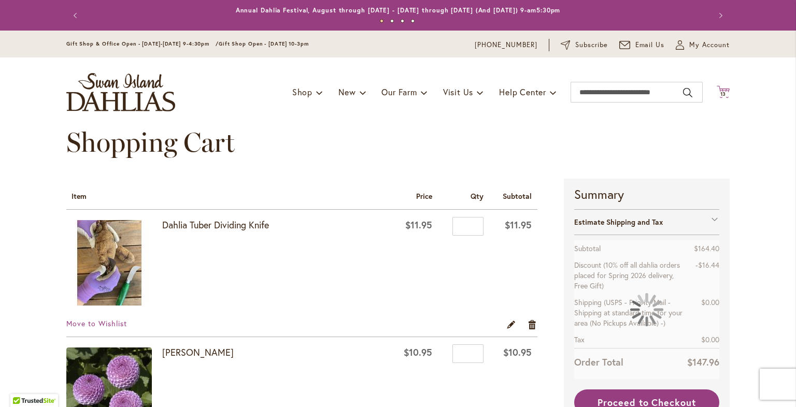
type input "**********"
click at [720, 93] on span "13" at bounding box center [723, 94] width 6 height 7
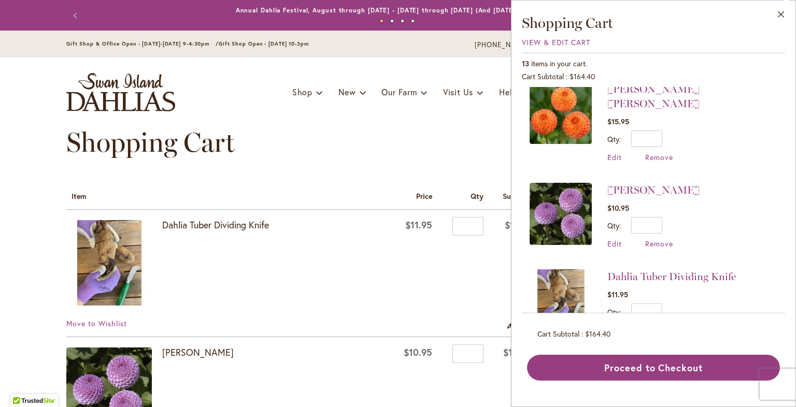
scroll to position [903, 0]
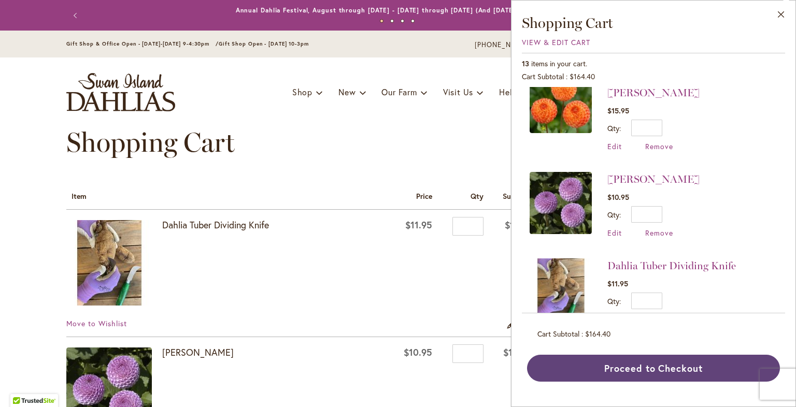
drag, startPoint x: 669, startPoint y: 370, endPoint x: 669, endPoint y: 359, distance: 10.4
click at [669, 369] on button "Proceed to Checkout" at bounding box center [653, 368] width 253 height 27
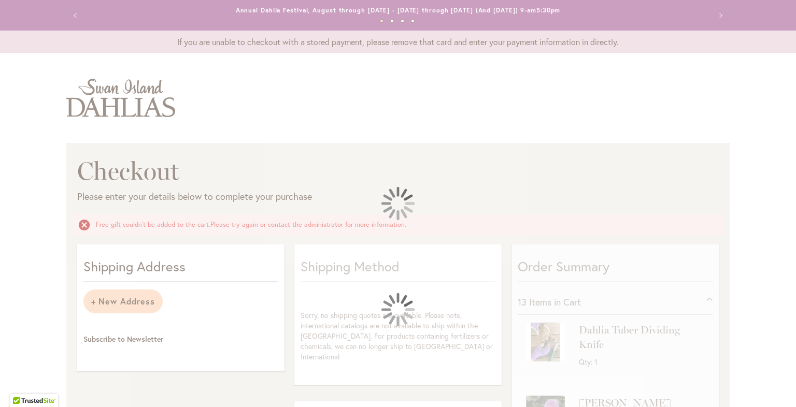
select select "**********"
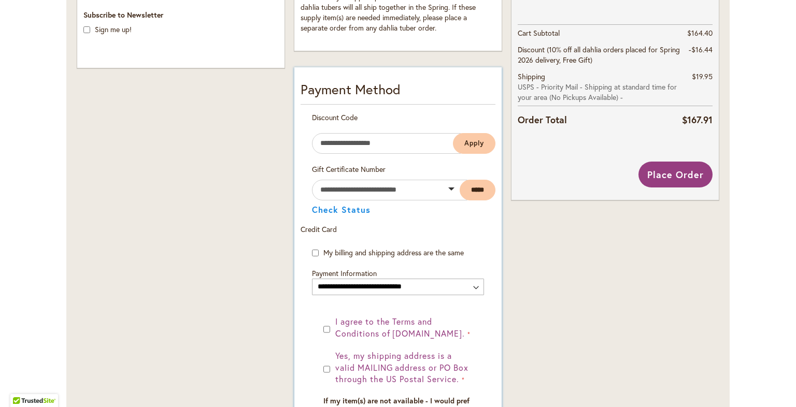
scroll to position [518, 0]
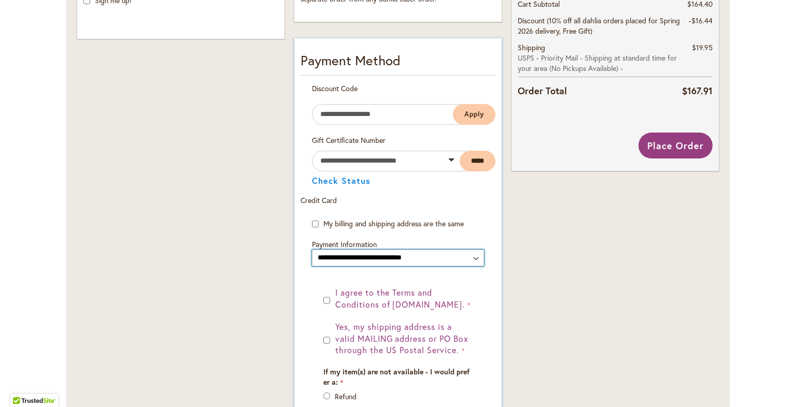
click at [477, 258] on select "**********" at bounding box center [398, 258] width 172 height 17
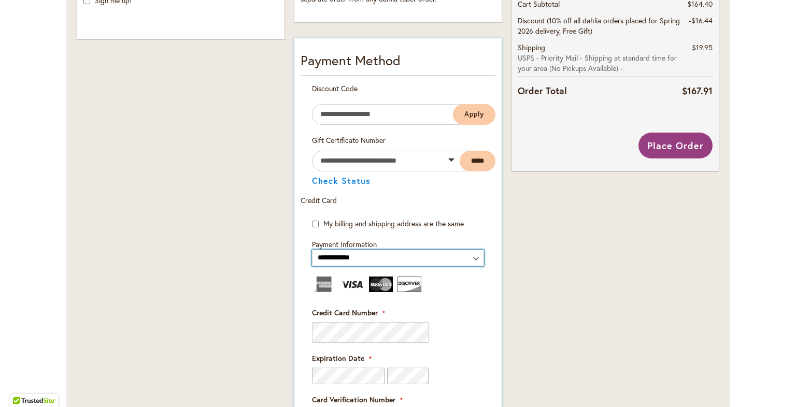
click at [432, 255] on select "**********" at bounding box center [398, 258] width 172 height 17
click at [385, 253] on select "**********" at bounding box center [398, 258] width 172 height 17
drag, startPoint x: 344, startPoint y: 253, endPoint x: 344, endPoint y: 260, distance: 6.2
click at [344, 253] on select "**********" at bounding box center [398, 258] width 172 height 17
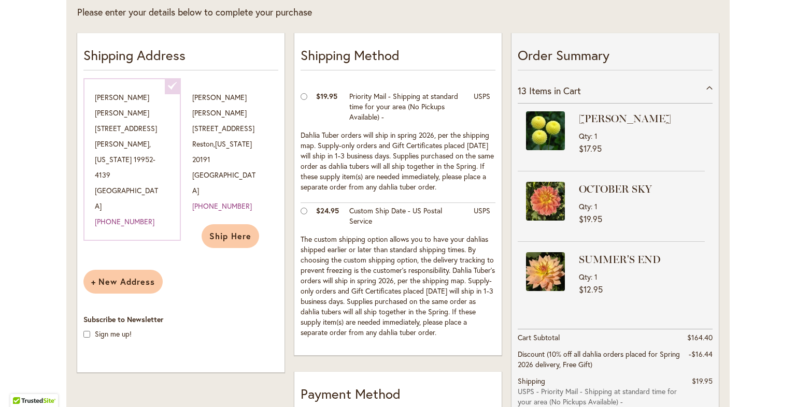
scroll to position [302, 0]
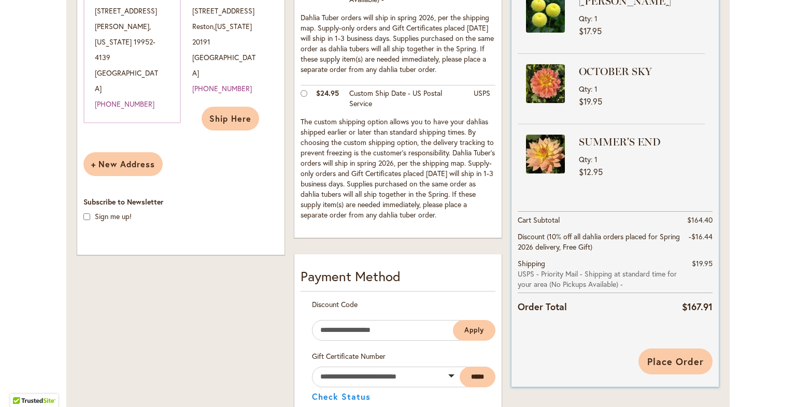
click at [665, 361] on span "Place Order" at bounding box center [675, 361] width 56 height 12
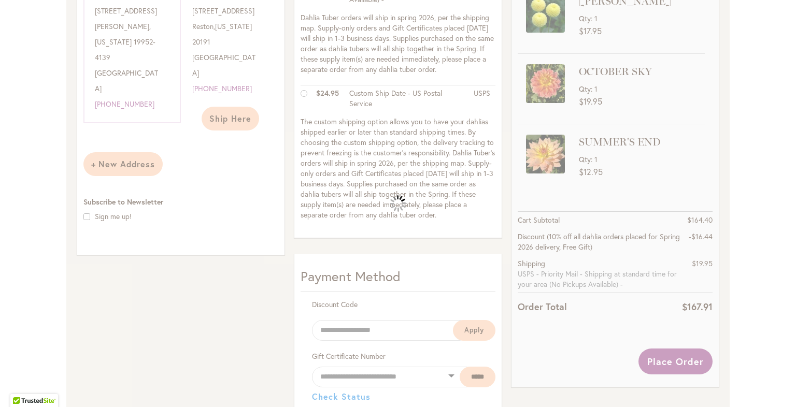
select select
